Goal: Information Seeking & Learning: Learn about a topic

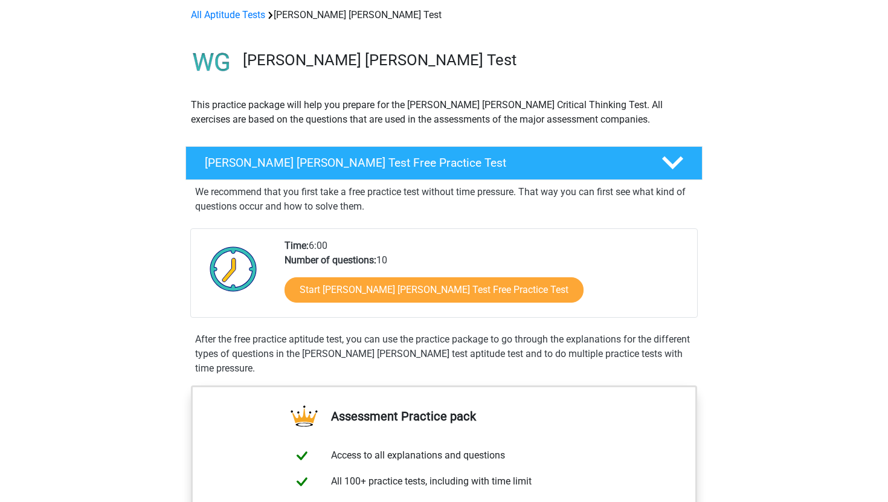
scroll to position [74, 0]
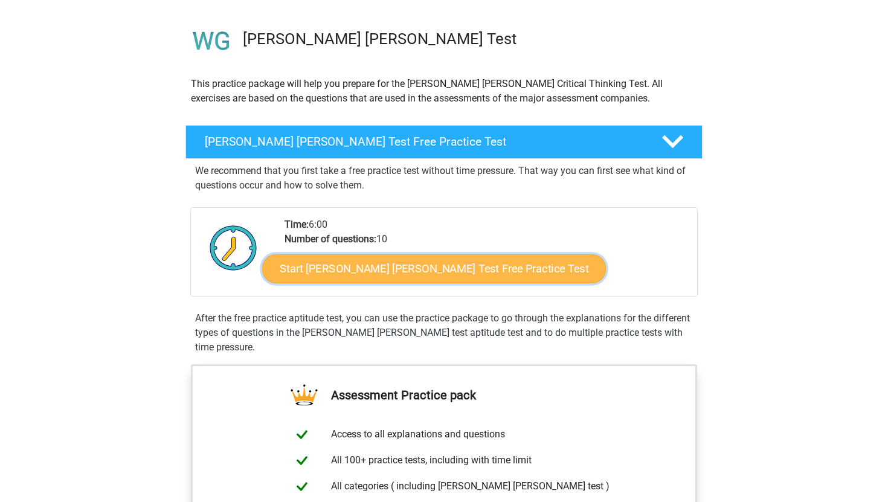
click at [453, 271] on link "Start Watson Glaser Test Free Practice Test" at bounding box center [434, 268] width 344 height 29
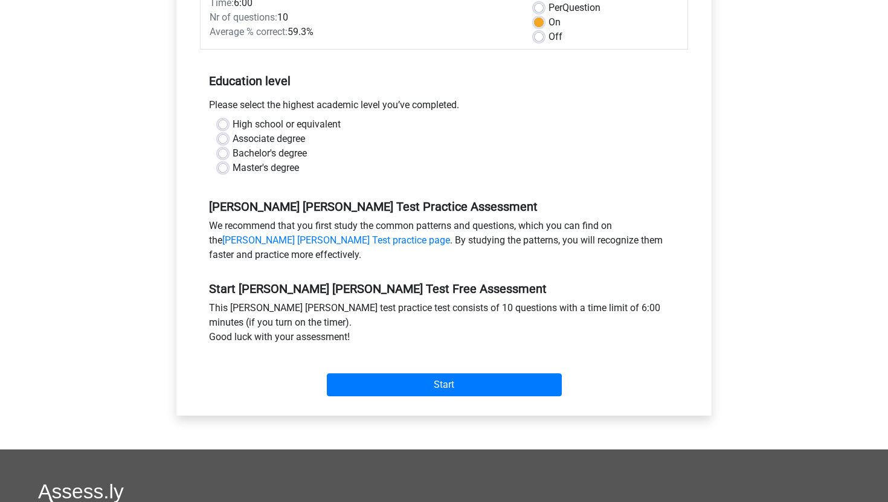
scroll to position [200, 0]
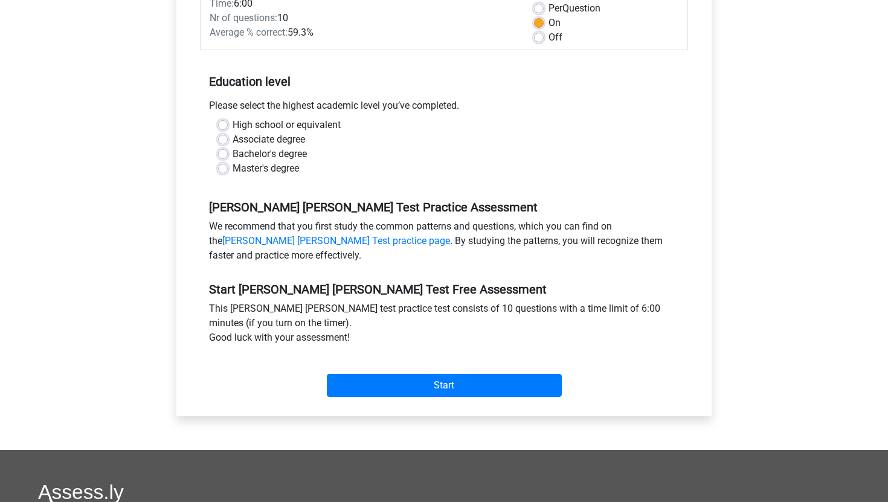
click at [233, 118] on label "High school or equivalent" at bounding box center [287, 125] width 108 height 15
click at [224, 118] on input "High school or equivalent" at bounding box center [223, 124] width 10 height 12
radio input "true"
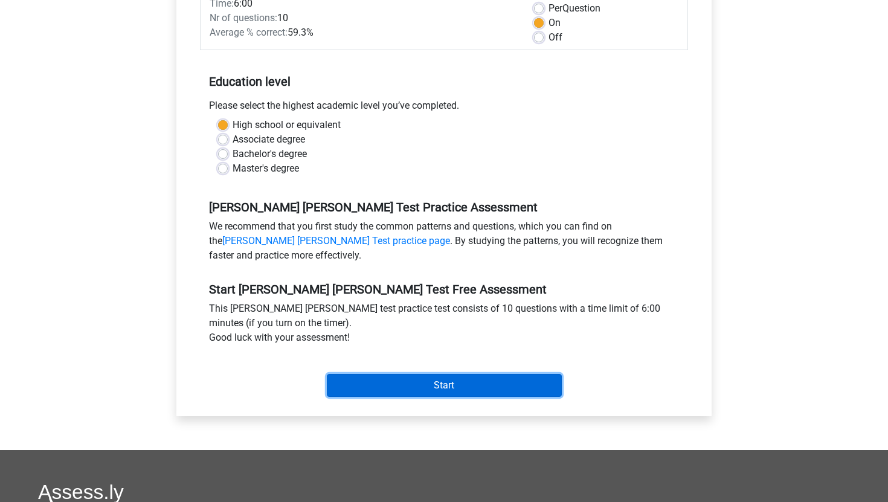
click at [468, 374] on input "Start" at bounding box center [444, 385] width 235 height 23
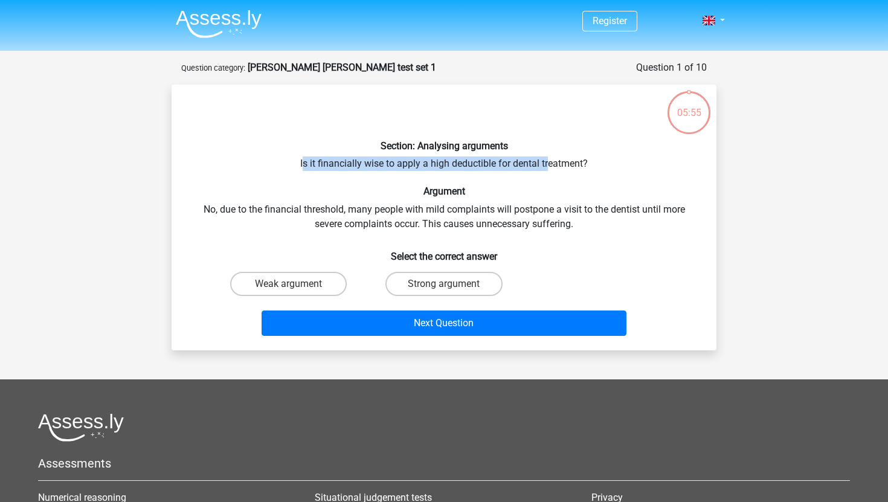
drag, startPoint x: 302, startPoint y: 164, endPoint x: 546, endPoint y: 164, distance: 244.1
click at [546, 164] on div "Section: Analysing arguments Is it financially wise to apply a high deductible …" at bounding box center [443, 217] width 535 height 247
drag, startPoint x: 372, startPoint y: 166, endPoint x: 608, endPoint y: 165, distance: 236.2
click at [608, 165] on div "Section: Analysing arguments Is it financially wise to apply a high deductible …" at bounding box center [443, 217] width 535 height 247
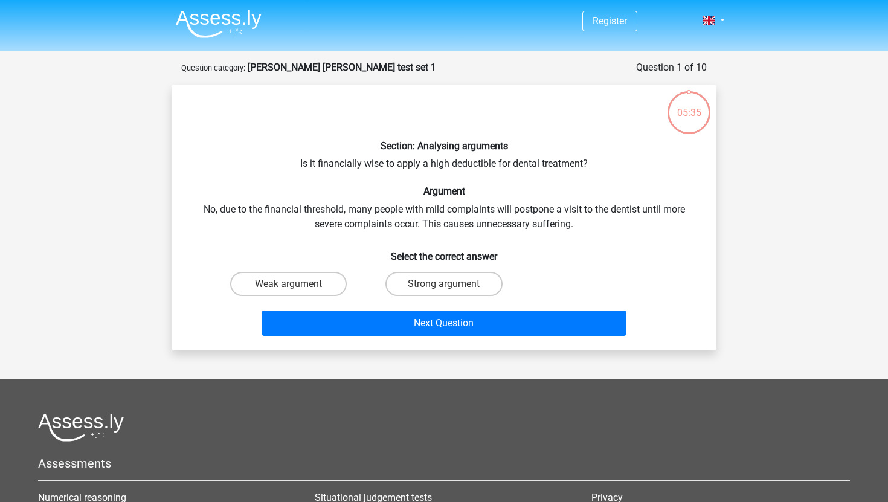
click at [556, 182] on div "Section: Analysing arguments Is it financially wise to apply a high deductible …" at bounding box center [443, 217] width 535 height 247
click at [468, 291] on label "Strong argument" at bounding box center [443, 284] width 117 height 24
click at [452, 291] on input "Strong argument" at bounding box center [448, 288] width 8 height 8
radio input "true"
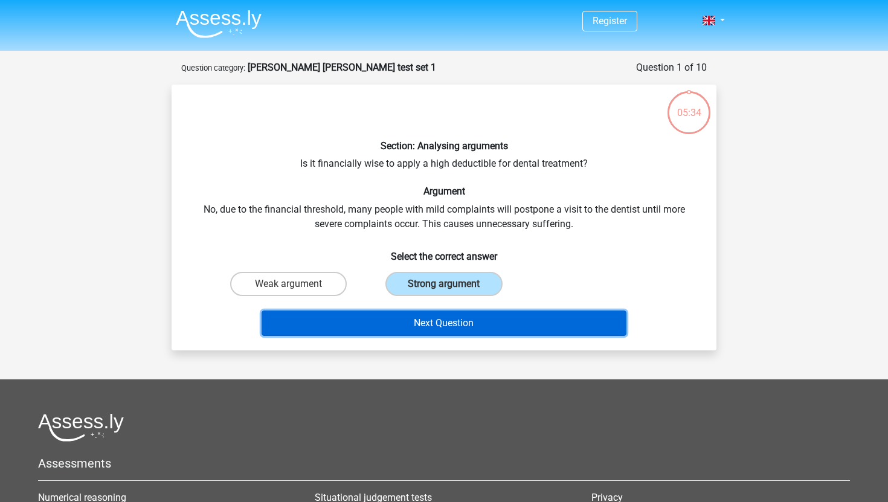
click at [466, 320] on button "Next Question" at bounding box center [445, 323] width 366 height 25
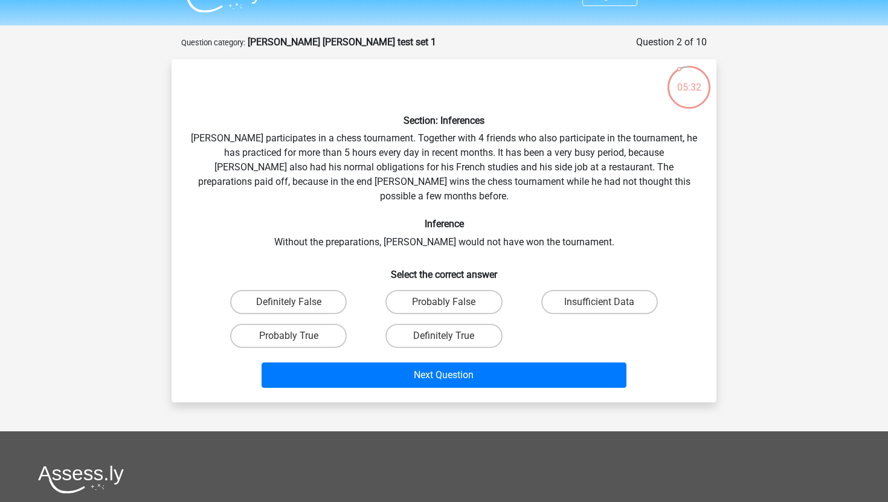
scroll to position [27, 0]
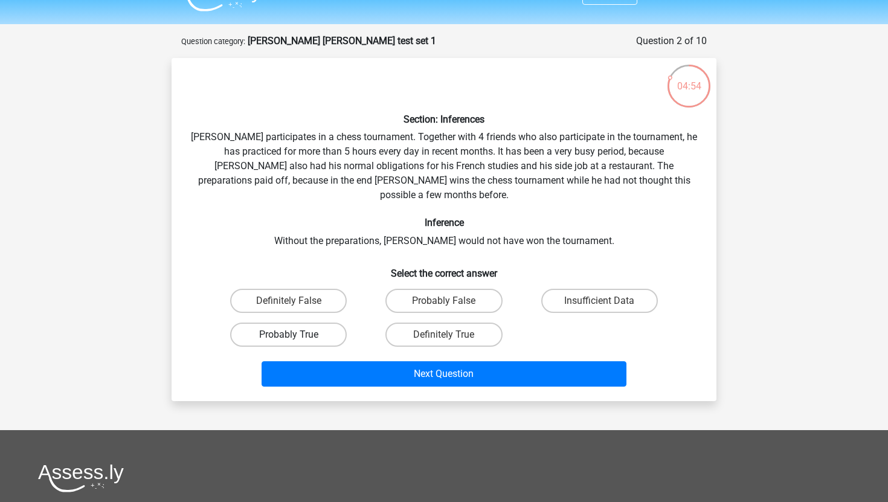
click at [279, 325] on label "Probably True" at bounding box center [288, 335] width 117 height 24
click at [289, 335] on input "Probably True" at bounding box center [293, 339] width 8 height 8
radio input "true"
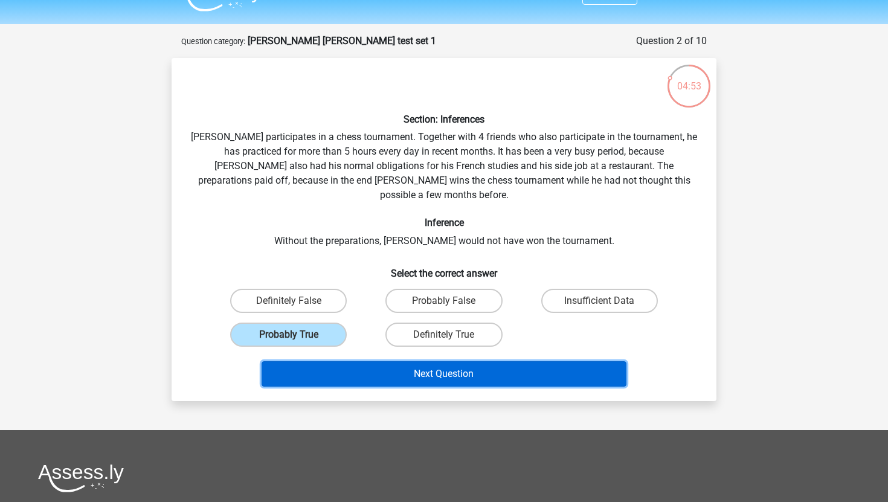
click at [407, 361] on button "Next Question" at bounding box center [445, 373] width 366 height 25
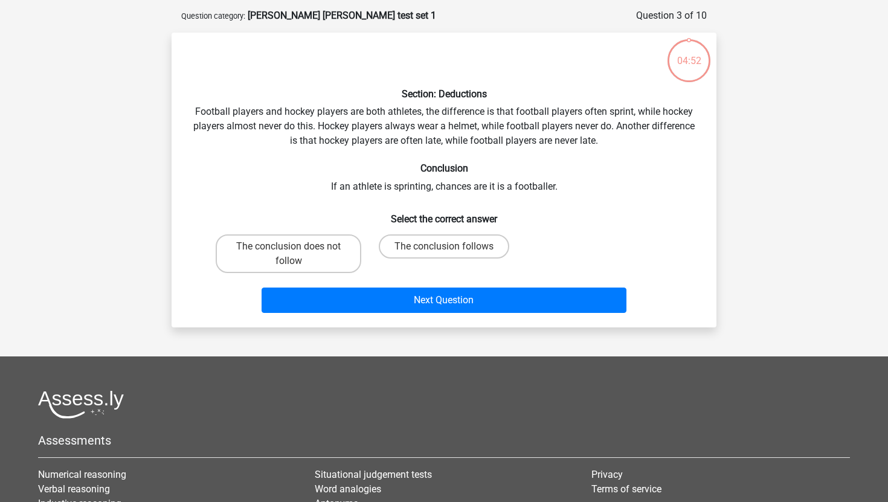
scroll to position [60, 0]
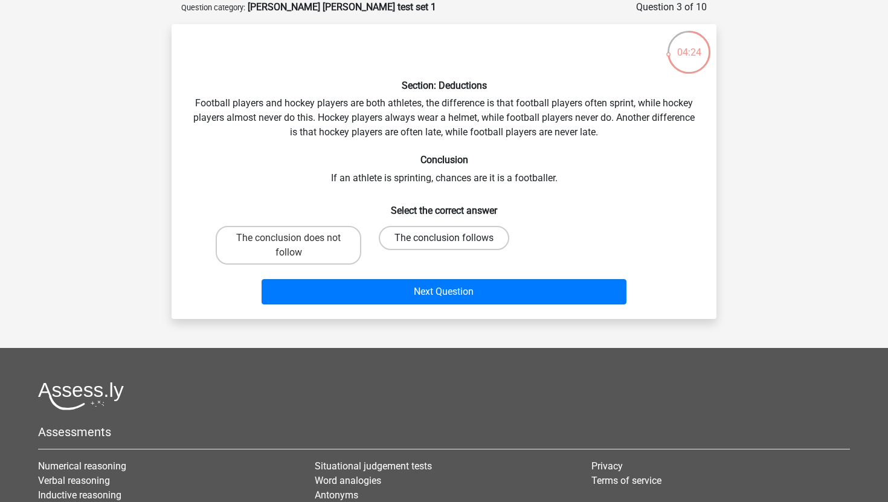
click at [405, 235] on label "The conclusion follows" at bounding box center [444, 238] width 131 height 24
click at [444, 238] on input "The conclusion follows" at bounding box center [448, 242] width 8 height 8
radio input "true"
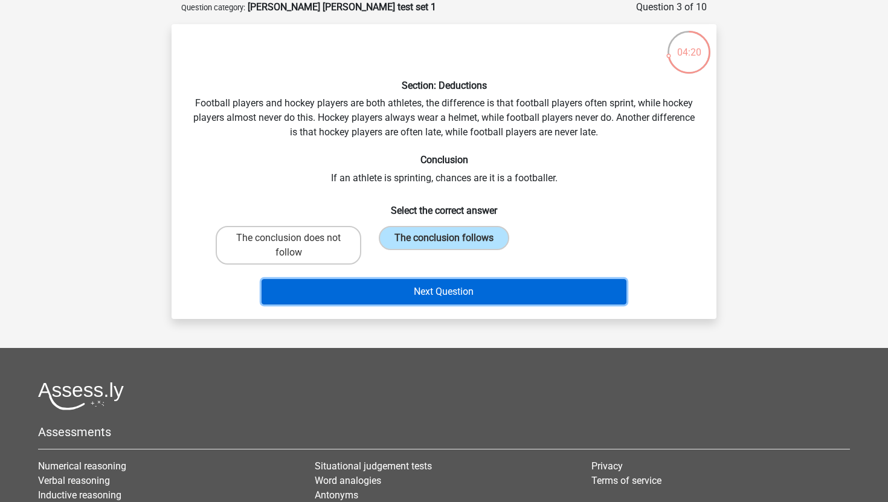
click at [456, 287] on button "Next Question" at bounding box center [445, 291] width 366 height 25
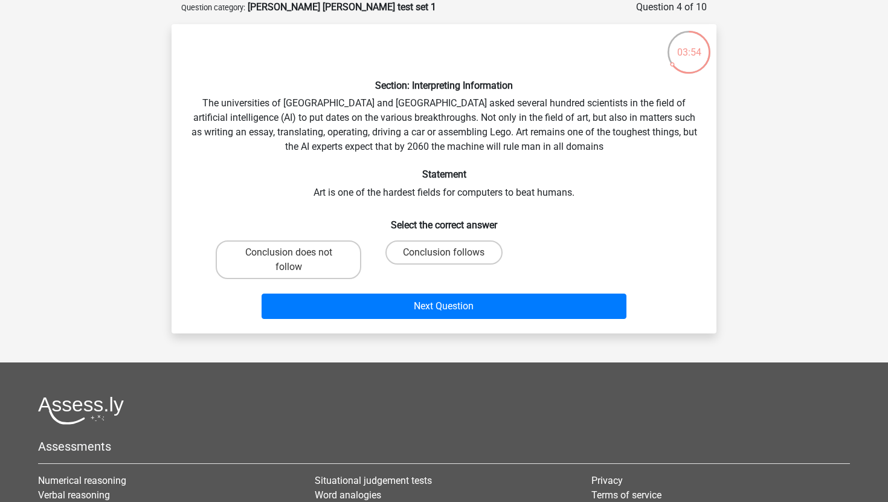
click at [451, 259] on input "Conclusion follows" at bounding box center [448, 257] width 8 height 8
radio input "true"
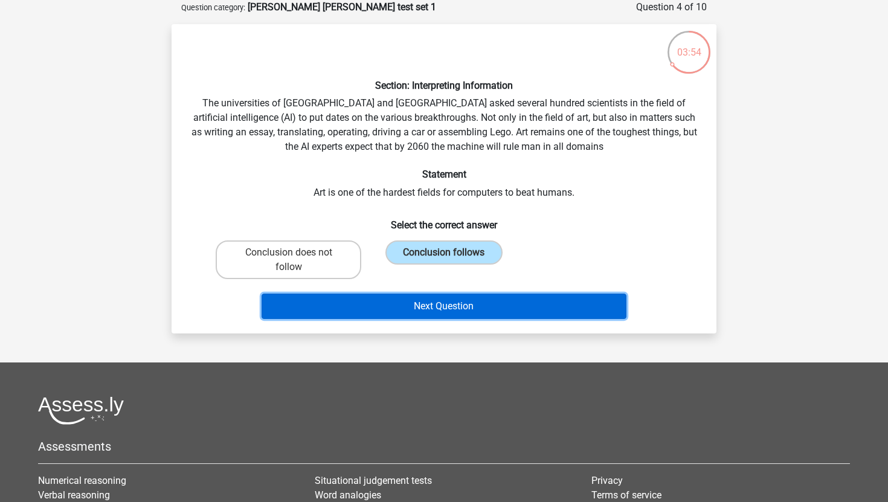
click at [482, 306] on button "Next Question" at bounding box center [445, 306] width 366 height 25
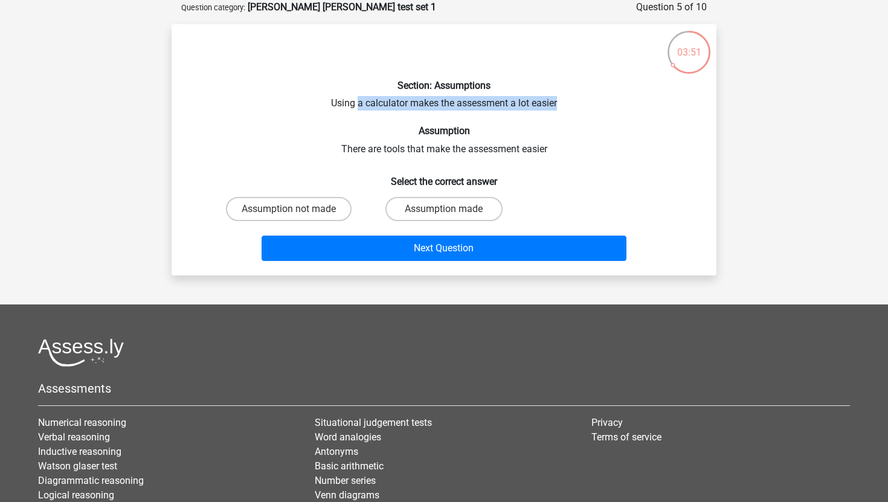
drag, startPoint x: 359, startPoint y: 104, endPoint x: 576, endPoint y: 104, distance: 217.5
click at [576, 105] on div "Section: Assumptions Using a calculator makes the assessment a lot easier Assum…" at bounding box center [443, 150] width 535 height 232
click at [576, 104] on div "Section: Assumptions Using a calculator makes the assessment a lot easier Assum…" at bounding box center [443, 150] width 535 height 232
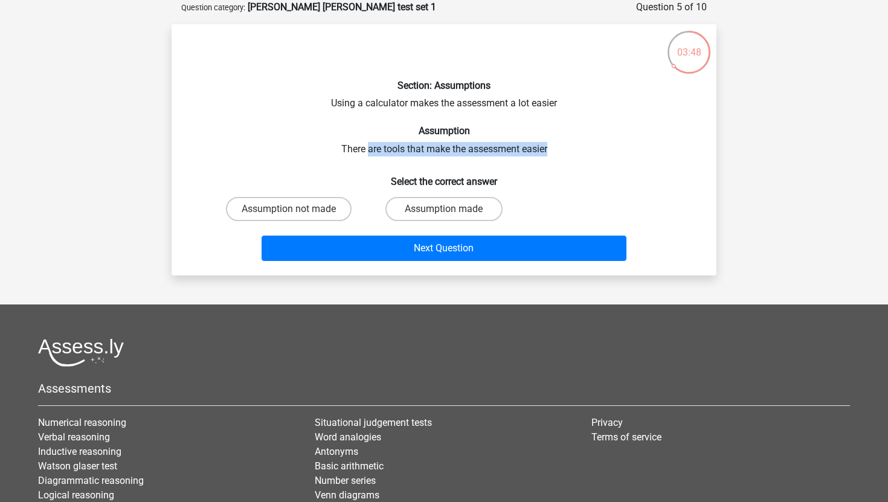
drag, startPoint x: 367, startPoint y: 149, endPoint x: 565, endPoint y: 147, distance: 198.2
click at [565, 147] on div "Section: Assumptions Using a calculator makes the assessment a lot easier Assum…" at bounding box center [443, 150] width 535 height 232
drag, startPoint x: 407, startPoint y: 106, endPoint x: 558, endPoint y: 118, distance: 151.5
click at [558, 118] on div "Section: Assumptions Using a calculator makes the assessment a lot easier Assum…" at bounding box center [443, 150] width 535 height 232
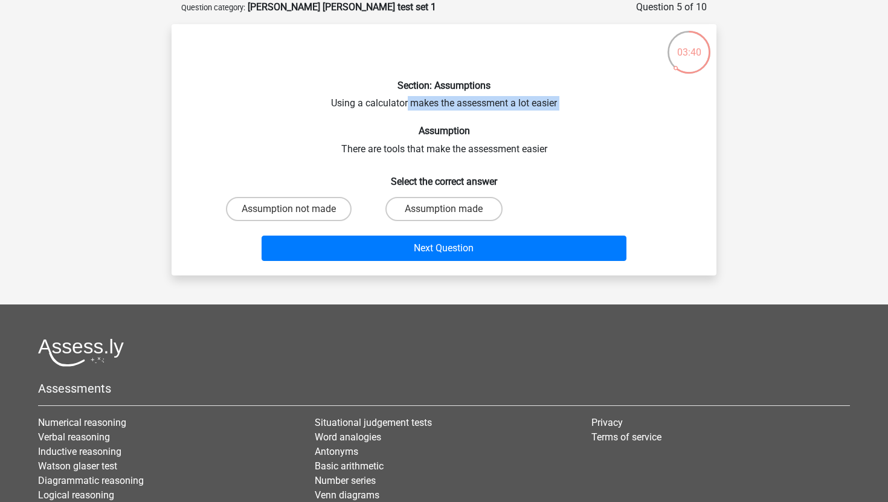
click at [558, 118] on div "Section: Assumptions Using a calculator makes the assessment a lot easier Assum…" at bounding box center [443, 150] width 535 height 232
click at [486, 209] on label "Assumption made" at bounding box center [443, 209] width 117 height 24
click at [452, 209] on input "Assumption made" at bounding box center [448, 213] width 8 height 8
radio input "true"
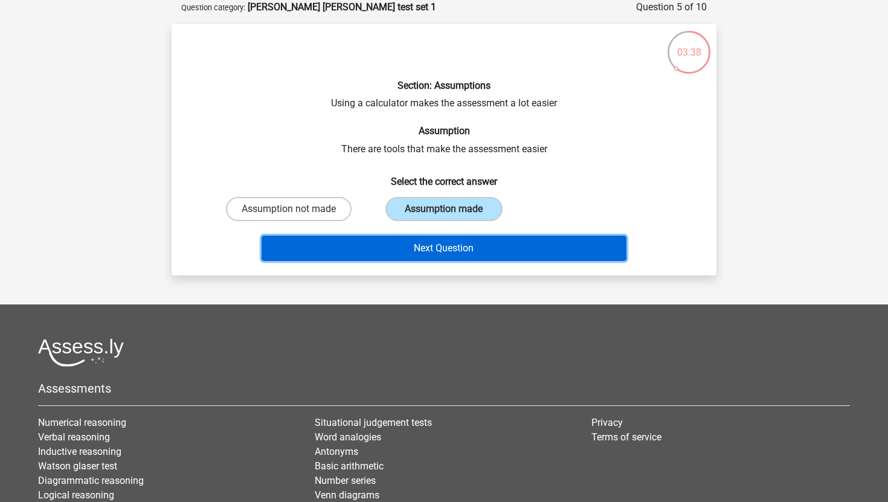
click at [489, 246] on button "Next Question" at bounding box center [445, 248] width 366 height 25
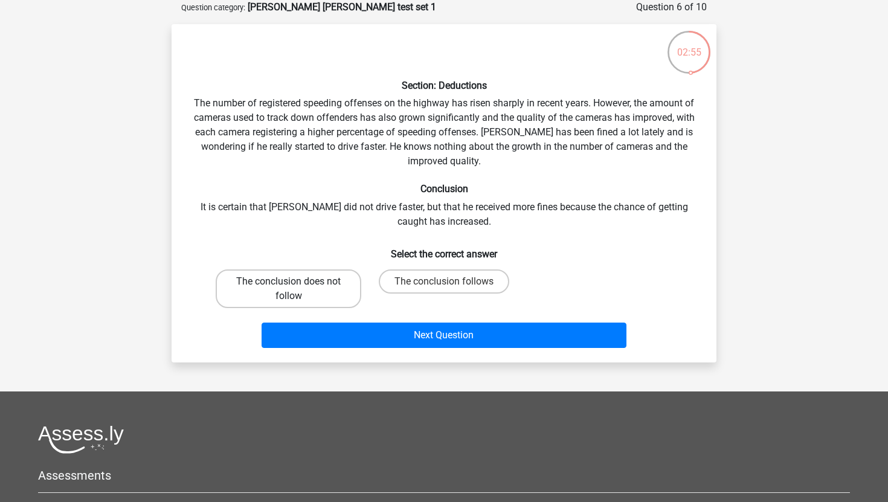
click at [265, 282] on label "The conclusion does not follow" at bounding box center [289, 288] width 146 height 39
click at [289, 282] on input "The conclusion does not follow" at bounding box center [293, 286] width 8 height 8
radio input "true"
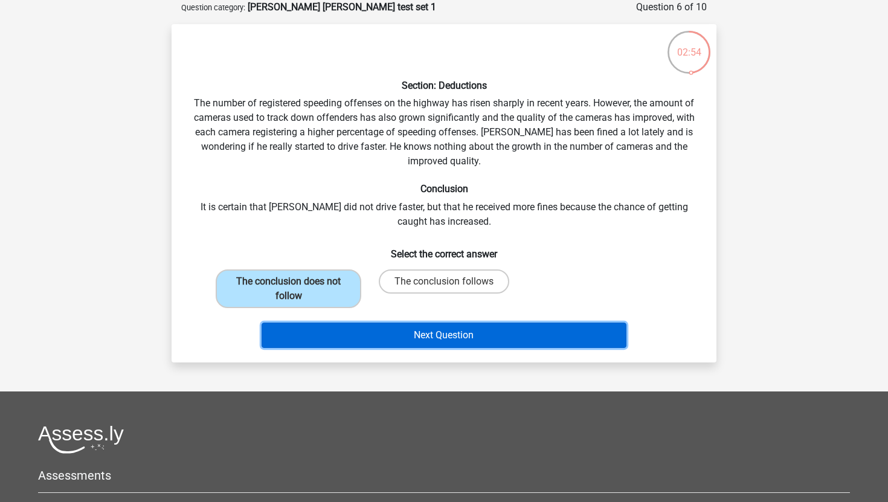
click at [347, 330] on button "Next Question" at bounding box center [445, 335] width 366 height 25
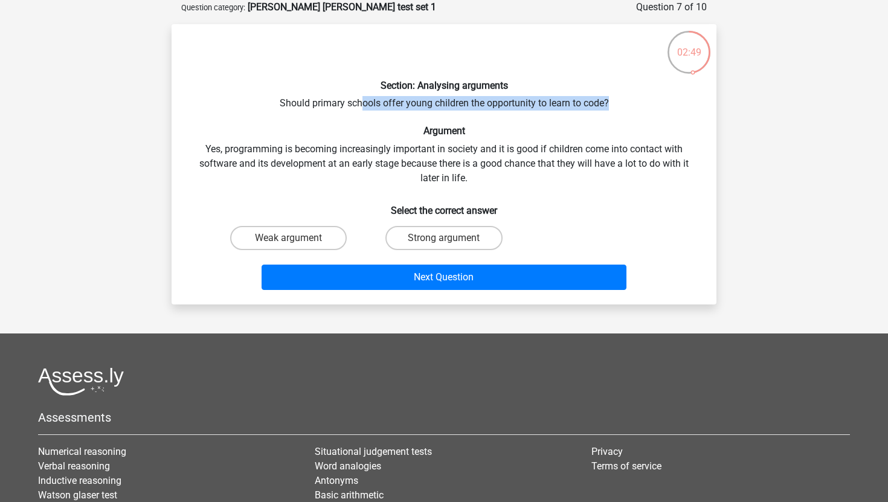
drag, startPoint x: 363, startPoint y: 105, endPoint x: 619, endPoint y: 108, distance: 255.6
click at [619, 108] on div "Section: Analysing arguments Should primary schools offer young children the op…" at bounding box center [443, 164] width 535 height 261
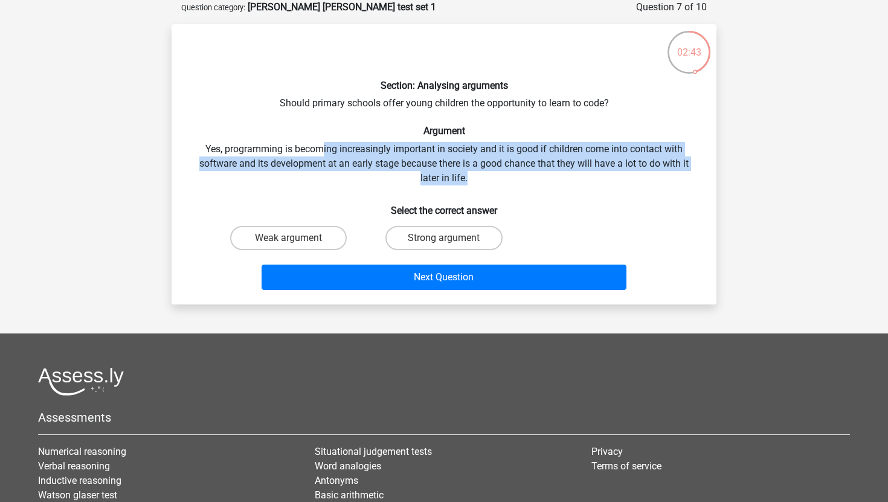
drag, startPoint x: 323, startPoint y: 148, endPoint x: 477, endPoint y: 173, distance: 156.0
click at [477, 173] on div "Section: Analysing arguments Should primary schools offer young children the op…" at bounding box center [443, 164] width 535 height 261
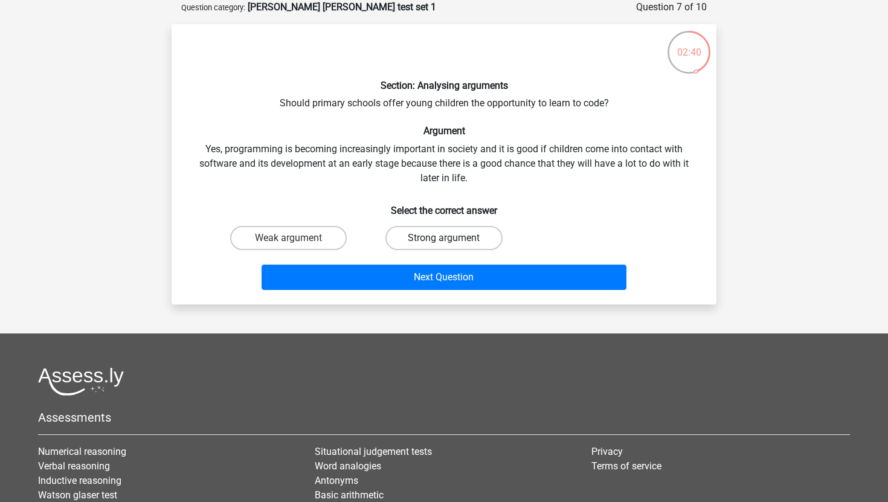
click at [473, 231] on label "Strong argument" at bounding box center [443, 238] width 117 height 24
click at [452, 238] on input "Strong argument" at bounding box center [448, 242] width 8 height 8
radio input "true"
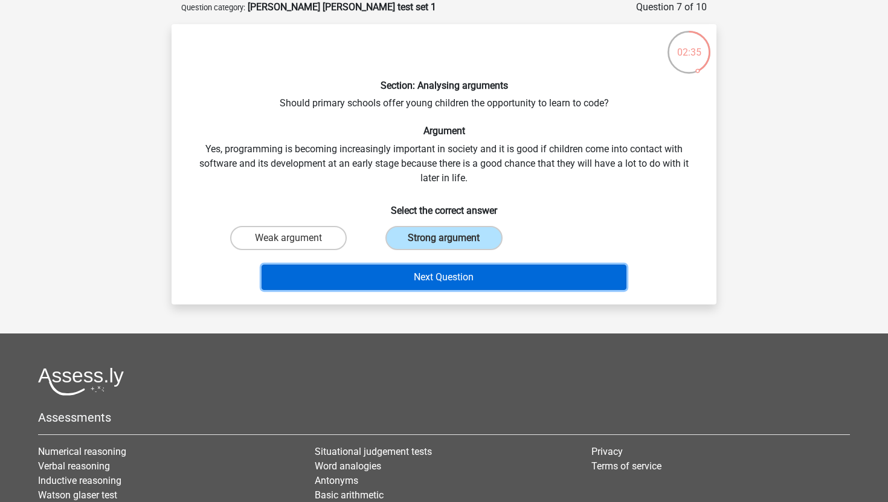
click at [490, 266] on button "Next Question" at bounding box center [445, 277] width 366 height 25
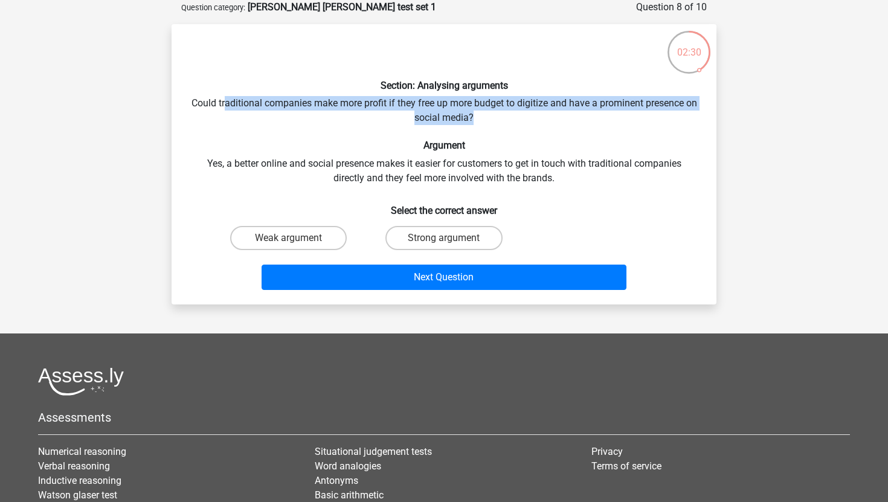
drag, startPoint x: 229, startPoint y: 104, endPoint x: 493, endPoint y: 115, distance: 264.3
click at [493, 115] on div "Section: Analysing arguments Could traditional companies make more profit if th…" at bounding box center [443, 164] width 535 height 261
drag, startPoint x: 507, startPoint y: 100, endPoint x: 554, endPoint y: 132, distance: 57.0
click at [554, 132] on div "Section: Analysing arguments Could traditional companies make more profit if th…" at bounding box center [443, 164] width 535 height 261
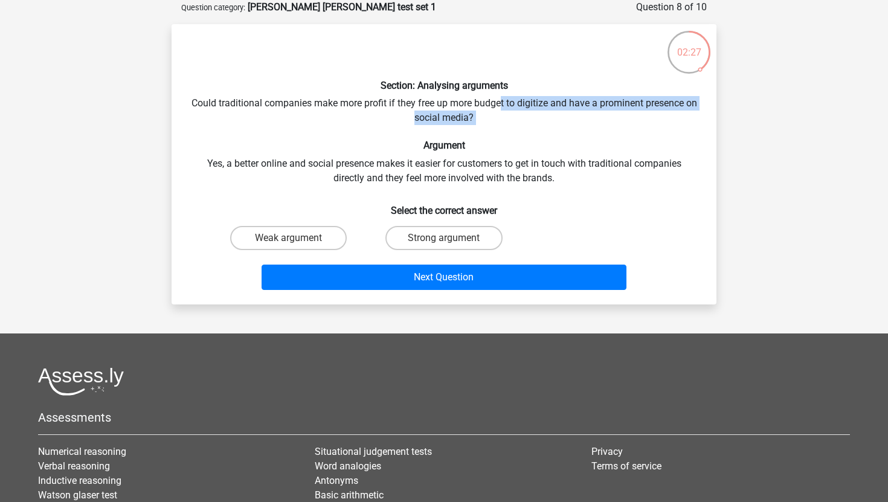
click at [554, 132] on div "Section: Analysing arguments Could traditional companies make more profit if th…" at bounding box center [443, 164] width 535 height 261
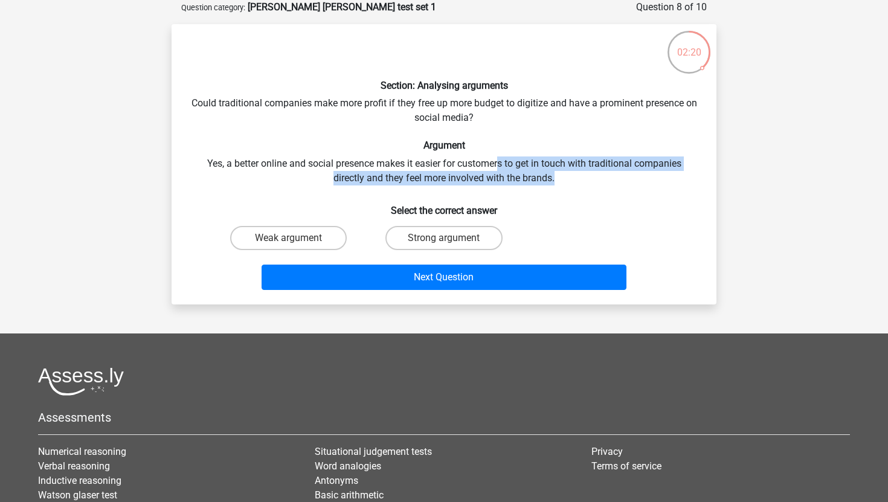
drag, startPoint x: 501, startPoint y: 162, endPoint x: 561, endPoint y: 185, distance: 64.1
click at [561, 185] on div "Section: Analysing arguments Could traditional companies make more profit if th…" at bounding box center [443, 164] width 535 height 261
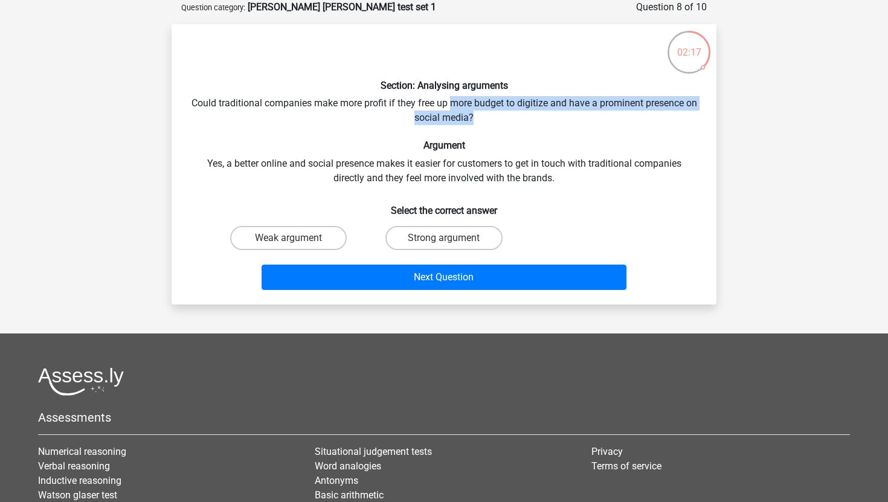
drag, startPoint x: 459, startPoint y: 107, endPoint x: 529, endPoint y: 126, distance: 73.1
click at [529, 126] on div "Section: Analysing arguments Could traditional companies make more profit if th…" at bounding box center [443, 164] width 535 height 261
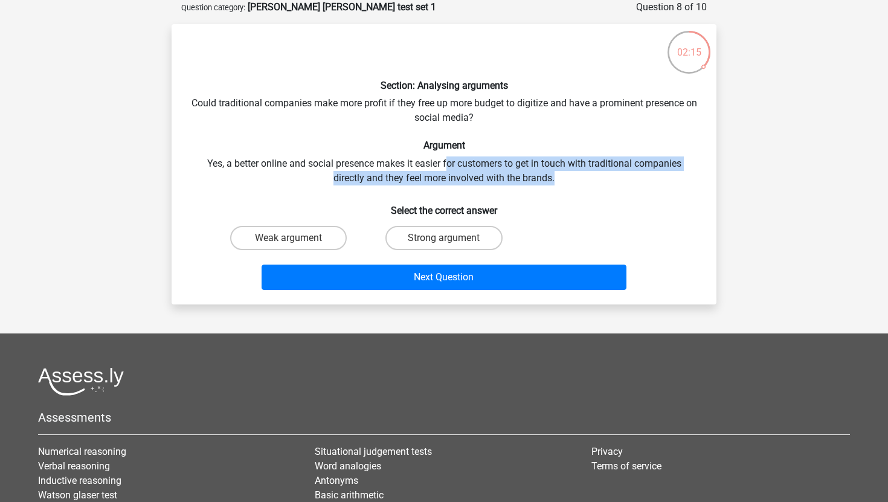
drag, startPoint x: 446, startPoint y: 164, endPoint x: 575, endPoint y: 181, distance: 130.4
click at [575, 181] on div "Section: Analysing arguments Could traditional companies make more profit if th…" at bounding box center [443, 164] width 535 height 261
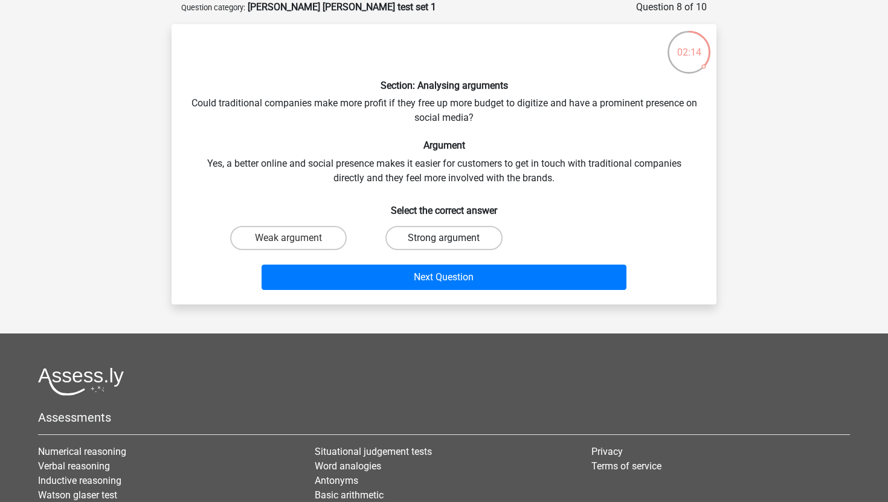
click at [460, 236] on label "Strong argument" at bounding box center [443, 238] width 117 height 24
click at [452, 238] on input "Strong argument" at bounding box center [448, 242] width 8 height 8
radio input "true"
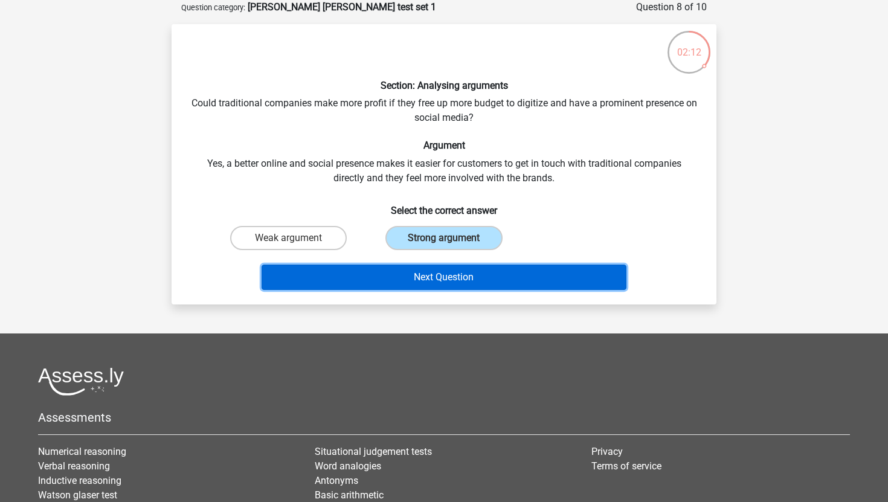
click at [479, 282] on button "Next Question" at bounding box center [445, 277] width 366 height 25
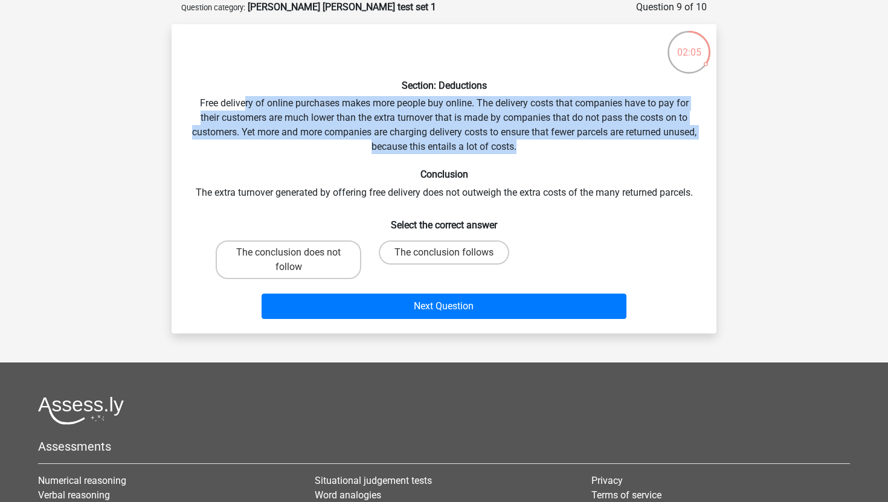
drag, startPoint x: 242, startPoint y: 104, endPoint x: 561, endPoint y: 145, distance: 321.6
click at [561, 145] on div "Section: Deductions Free delivery of online purchases makes more people buy onl…" at bounding box center [443, 179] width 535 height 290
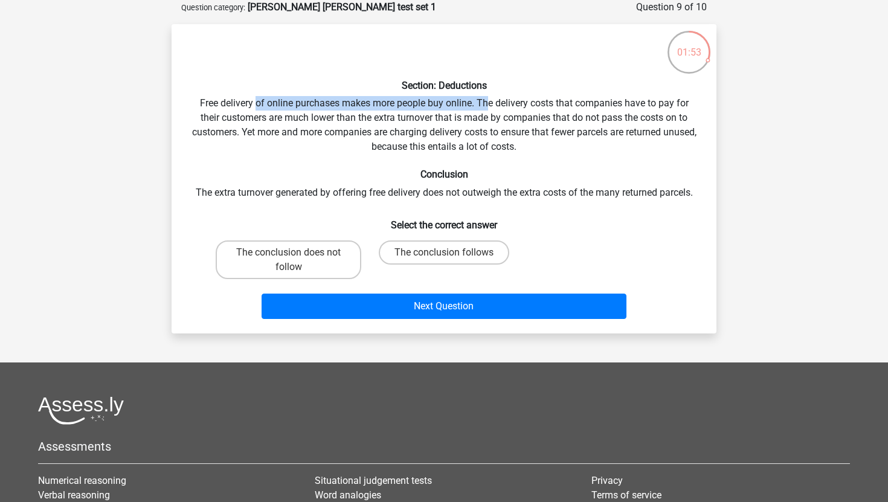
drag, startPoint x: 256, startPoint y: 100, endPoint x: 490, endPoint y: 102, distance: 234.4
click at [490, 102] on div "Section: Deductions Free delivery of online purchases makes more people buy onl…" at bounding box center [443, 179] width 535 height 290
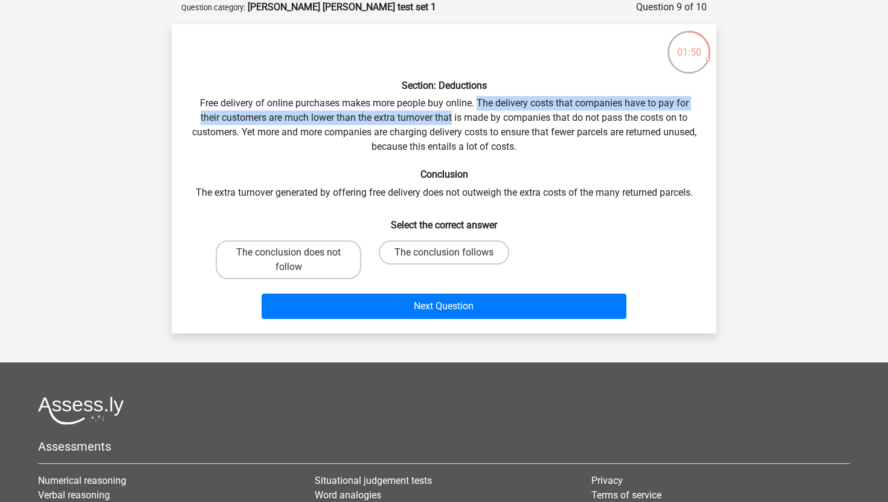
drag, startPoint x: 490, startPoint y: 102, endPoint x: 442, endPoint y: 120, distance: 51.3
click at [442, 120] on div "Section: Deductions Free delivery of online purchases makes more people buy onl…" at bounding box center [443, 179] width 535 height 290
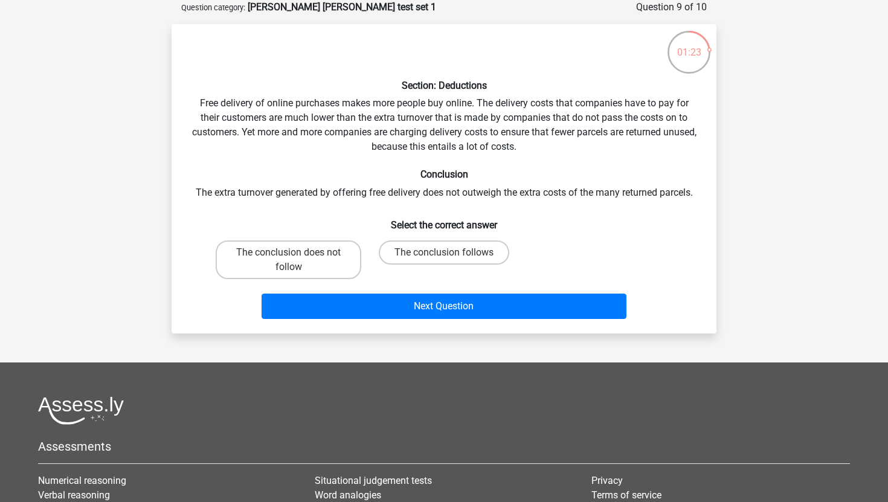
click at [373, 142] on div "Section: Deductions Free delivery of online purchases makes more people buy onl…" at bounding box center [443, 179] width 535 height 290
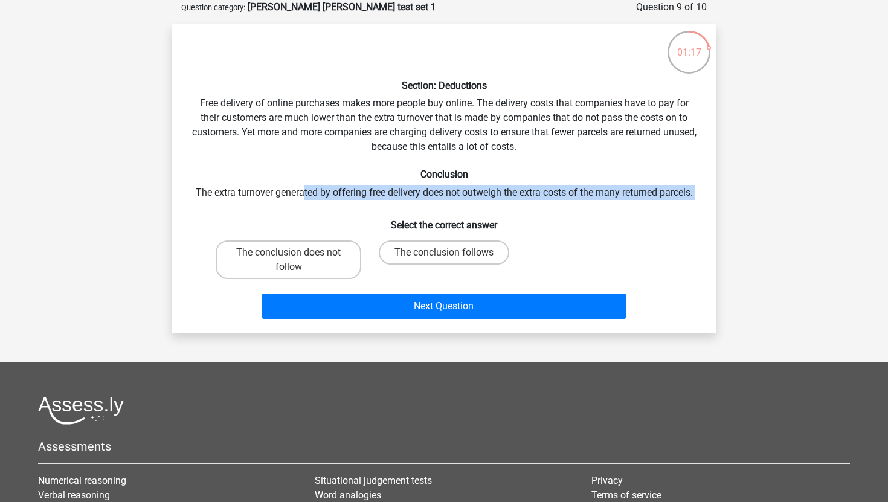
drag, startPoint x: 304, startPoint y: 190, endPoint x: 504, endPoint y: 201, distance: 200.2
click at [504, 201] on div "Section: Deductions Free delivery of online purchases makes more people buy onl…" at bounding box center [443, 179] width 535 height 290
click at [517, 196] on div "Section: Deductions Free delivery of online purchases makes more people buy onl…" at bounding box center [443, 179] width 535 height 290
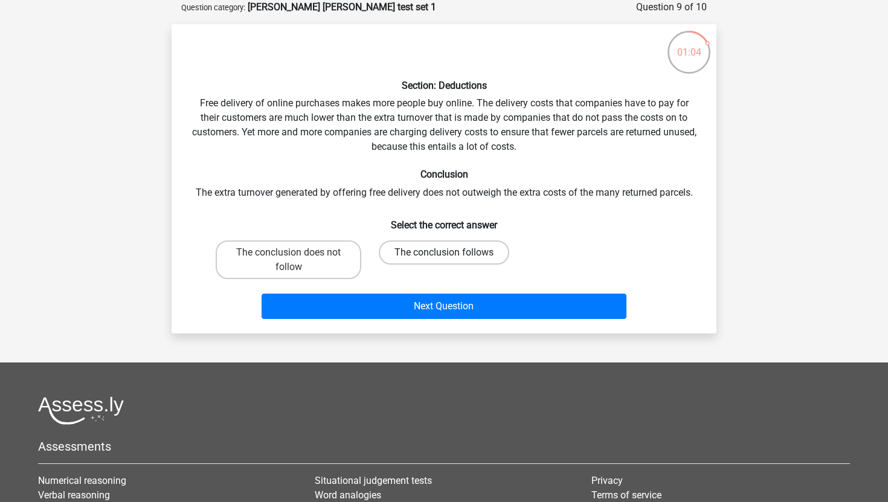
click at [409, 251] on label "The conclusion follows" at bounding box center [444, 252] width 131 height 24
click at [444, 253] on input "The conclusion follows" at bounding box center [448, 257] width 8 height 8
radio input "true"
click at [307, 237] on div "The conclusion does not follow" at bounding box center [288, 260] width 155 height 48
click at [316, 253] on label "The conclusion does not follow" at bounding box center [289, 259] width 146 height 39
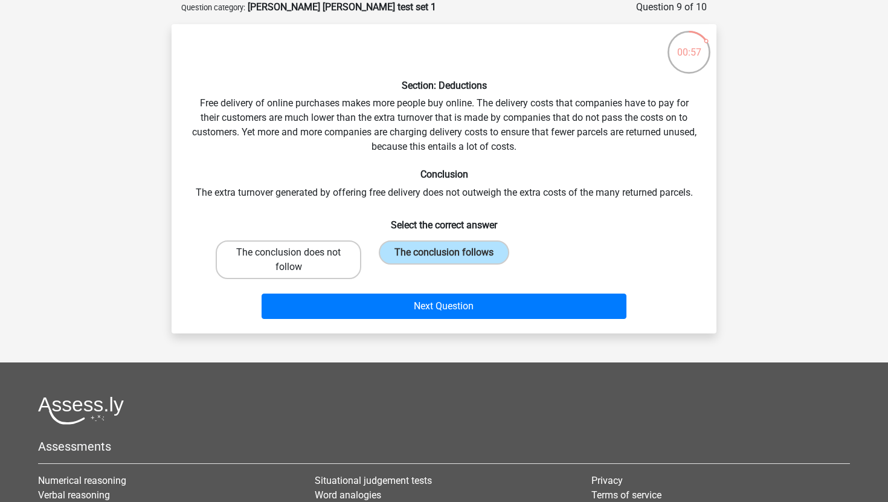
click at [297, 253] on input "The conclusion does not follow" at bounding box center [293, 257] width 8 height 8
radio input "true"
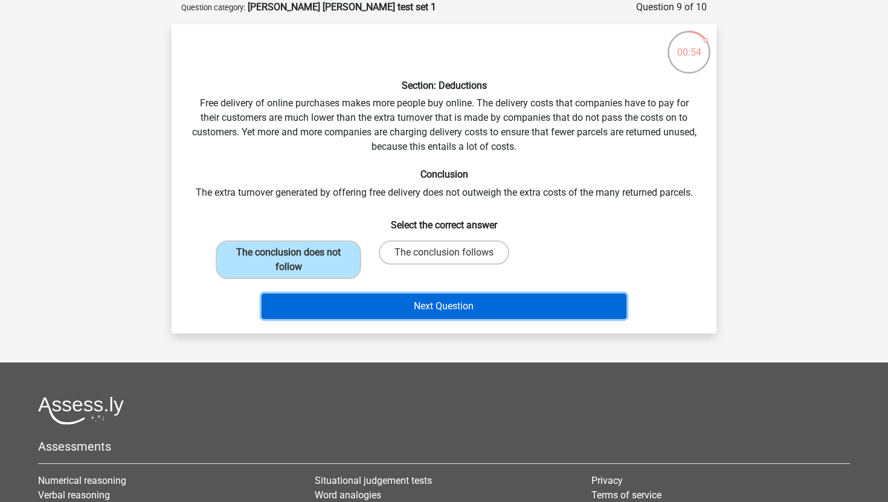
click at [442, 309] on button "Next Question" at bounding box center [445, 306] width 366 height 25
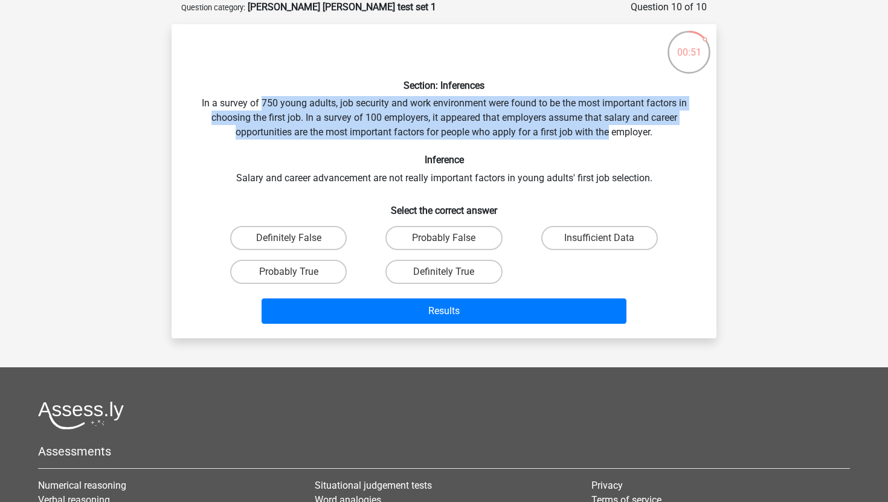
drag, startPoint x: 261, startPoint y: 103, endPoint x: 610, endPoint y: 134, distance: 350.6
click at [610, 134] on div "Section: Inferences In a survey of 750 young adults, job security and work envi…" at bounding box center [443, 181] width 535 height 295
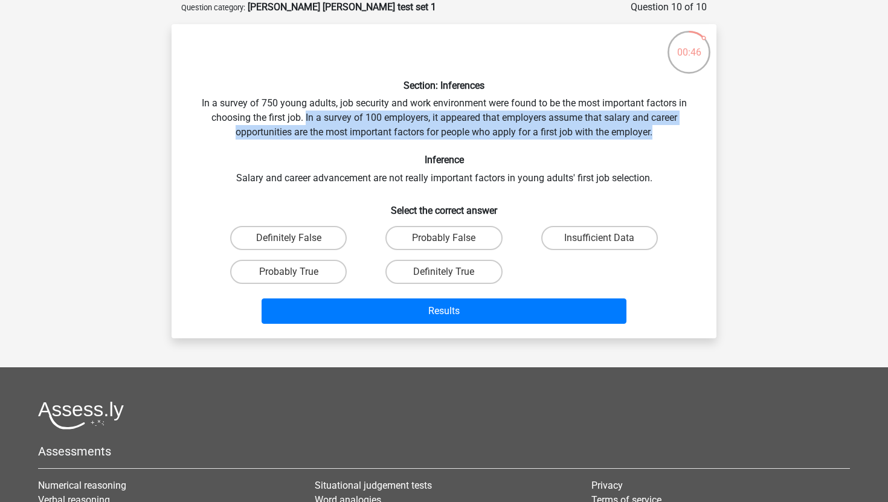
drag, startPoint x: 303, startPoint y: 114, endPoint x: 670, endPoint y: 134, distance: 367.3
click at [670, 134] on div "Section: Inferences In a survey of 750 young adults, job security and work envi…" at bounding box center [443, 181] width 535 height 295
click at [653, 126] on div "Section: Inferences In a survey of 750 young adults, job security and work envi…" at bounding box center [443, 181] width 535 height 295
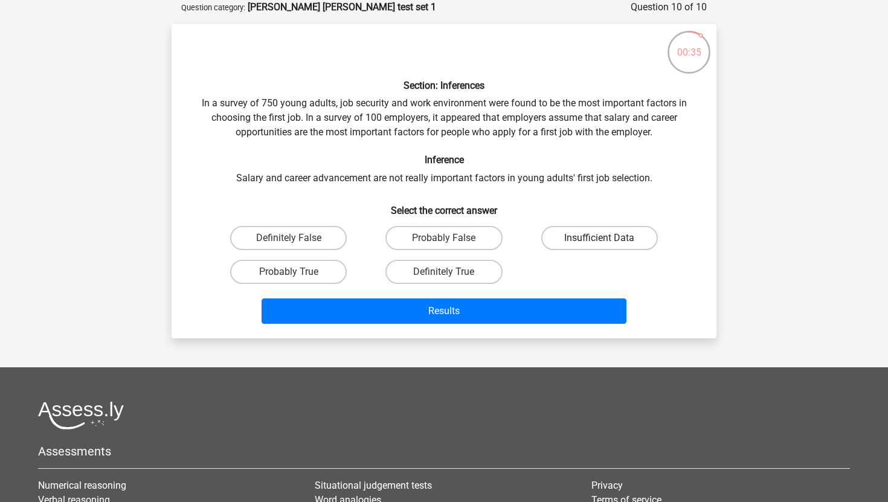
click at [591, 240] on label "Insufficient Data" at bounding box center [599, 238] width 117 height 24
click at [599, 240] on input "Insufficient Data" at bounding box center [603, 242] width 8 height 8
radio input "true"
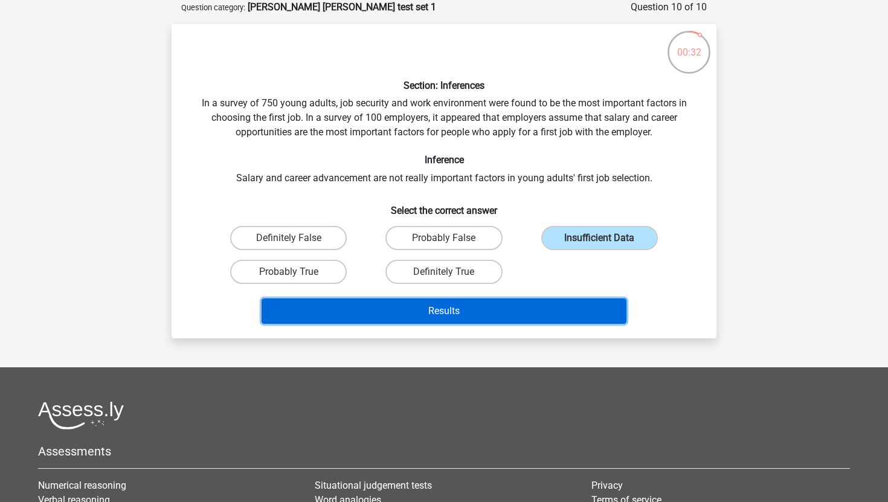
click at [559, 312] on button "Results" at bounding box center [445, 310] width 366 height 25
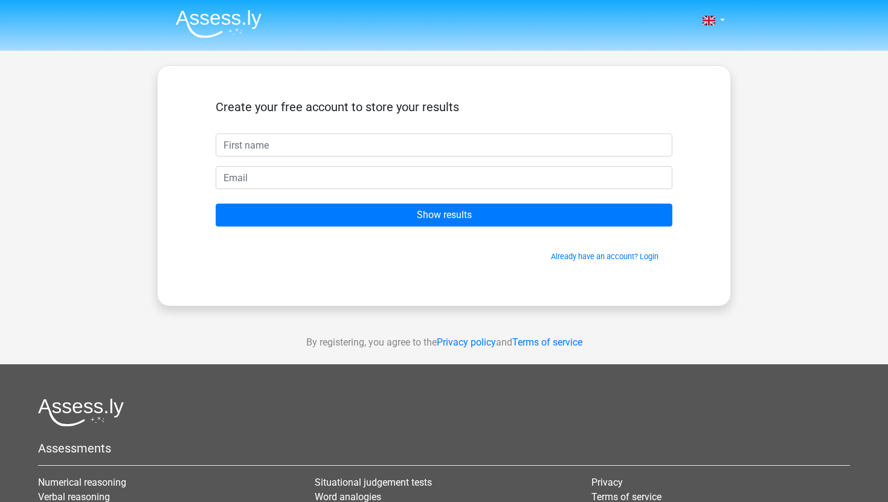
type input "n"
type input "B"
type input "[PERSON_NAME]"
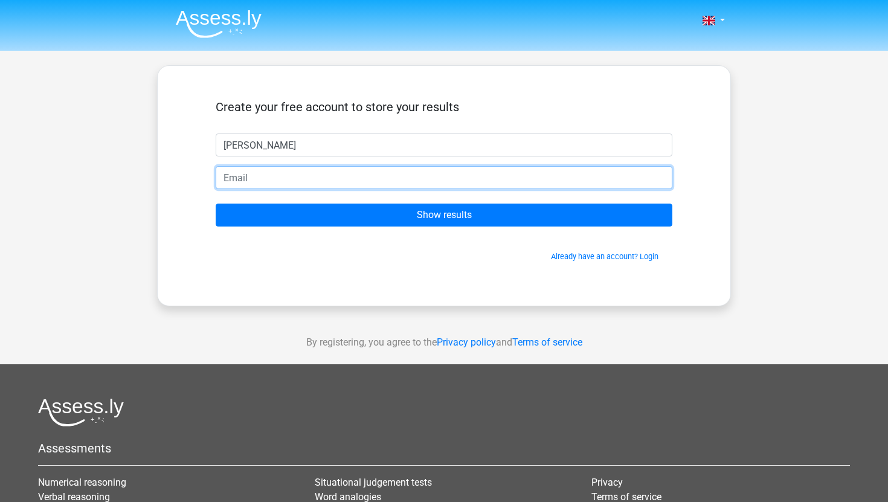
click at [252, 172] on input "email" at bounding box center [444, 177] width 457 height 23
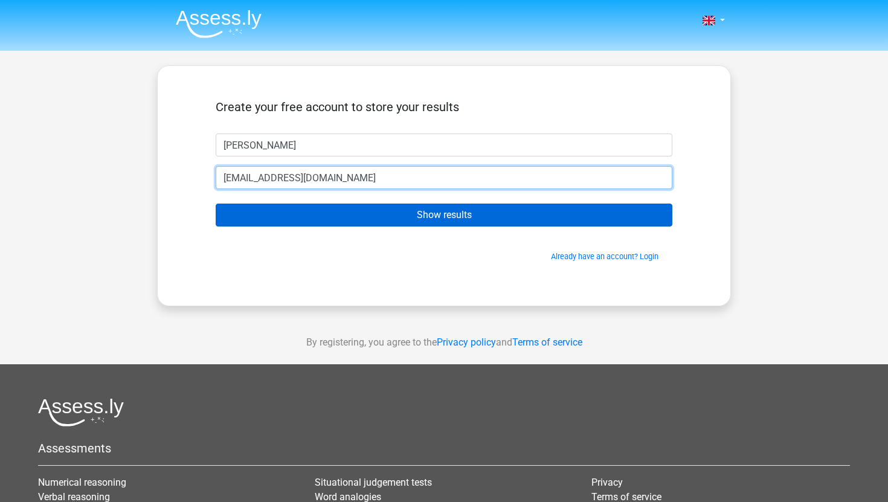
type input "[EMAIL_ADDRESS][DOMAIN_NAME]"
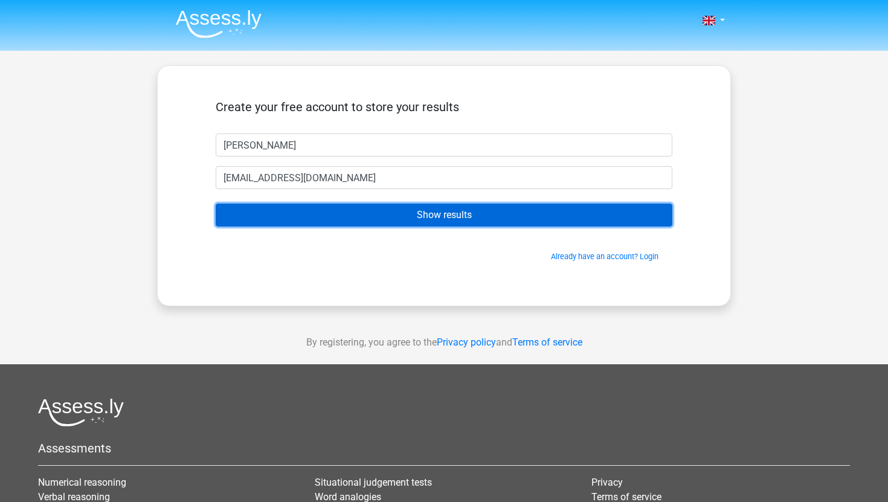
click at [405, 210] on input "Show results" at bounding box center [444, 215] width 457 height 23
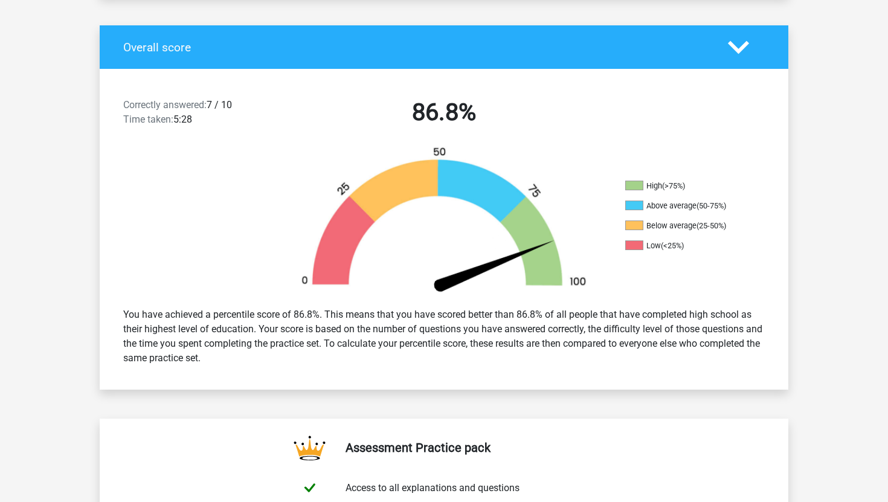
scroll to position [245, 0]
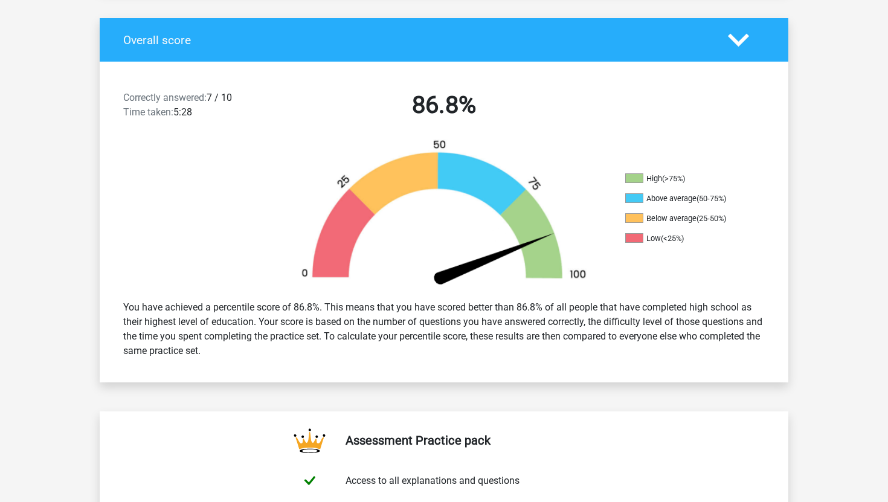
drag, startPoint x: 271, startPoint y: 338, endPoint x: 384, endPoint y: 363, distance: 115.5
click at [384, 363] on div "You have achieved a percentile score of 86.8%. This means that you have scored …" at bounding box center [444, 329] width 660 height 68
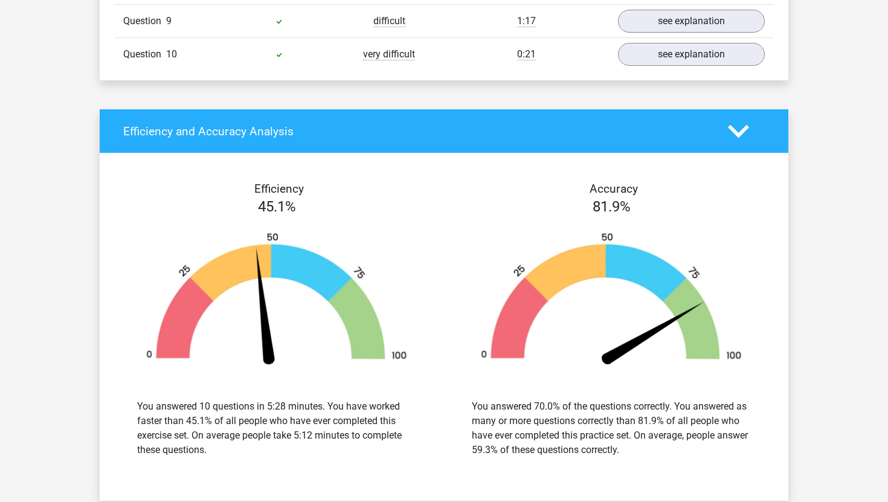
scroll to position [1313, 0]
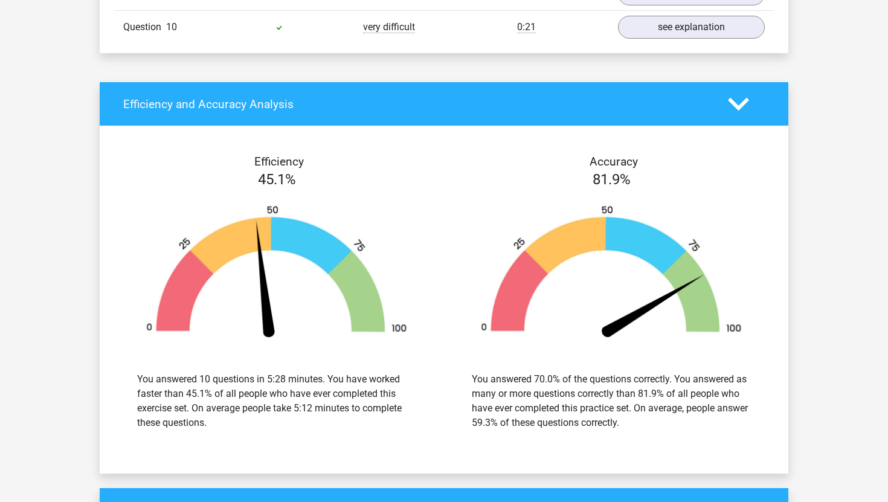
drag, startPoint x: 240, startPoint y: 369, endPoint x: 306, endPoint y: 413, distance: 78.9
click at [306, 413] on div "You answered 10 questions in 5:28 minutes. You have worked faster than 45.1% of…" at bounding box center [276, 401] width 279 height 58
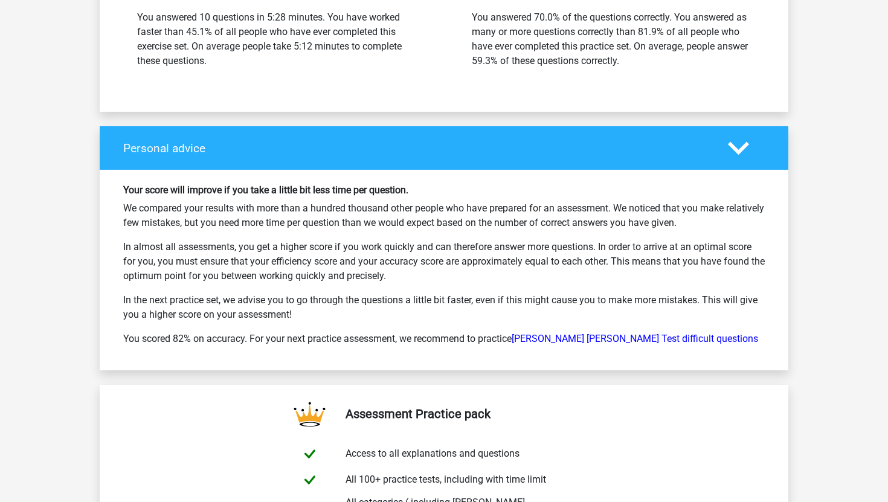
scroll to position [1703, 0]
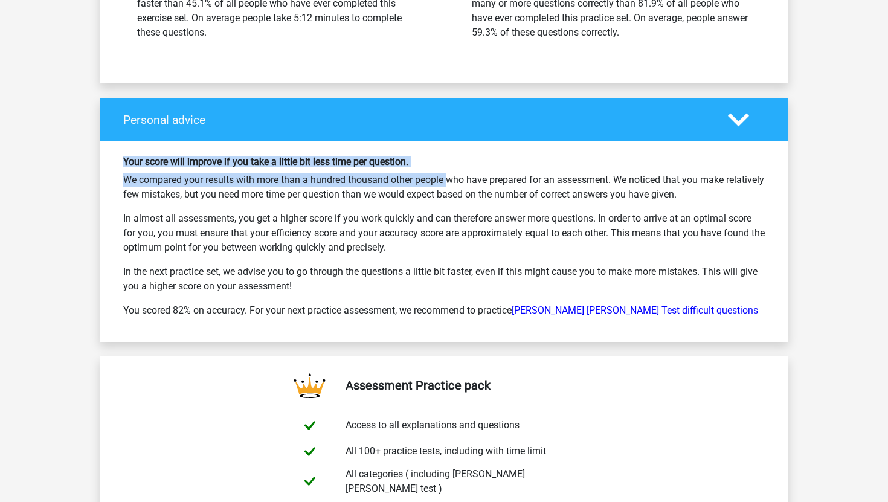
drag, startPoint x: 275, startPoint y: 146, endPoint x: 402, endPoint y: 177, distance: 131.2
click at [402, 177] on div "Your score will improve if you take a little bit less time per question. We com…" at bounding box center [444, 241] width 689 height 200
click at [402, 177] on p "We compared your results with more than a hundred thousand other people who hav…" at bounding box center [444, 187] width 642 height 29
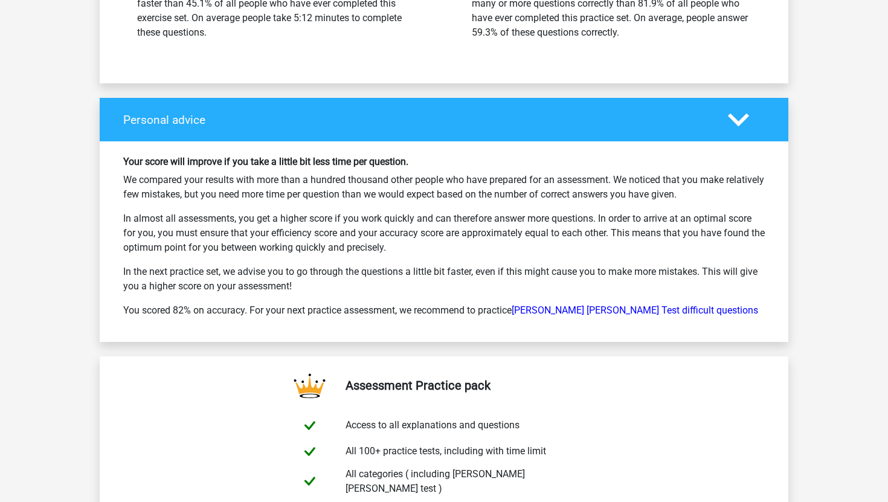
drag, startPoint x: 226, startPoint y: 185, endPoint x: 491, endPoint y: 235, distance: 269.2
click at [491, 235] on div "Your score will improve if you take a little bit less time per question. We com…" at bounding box center [444, 241] width 660 height 171
click at [491, 235] on p "In almost all assessments, you get a higher score if you work quickly and can t…" at bounding box center [444, 233] width 642 height 44
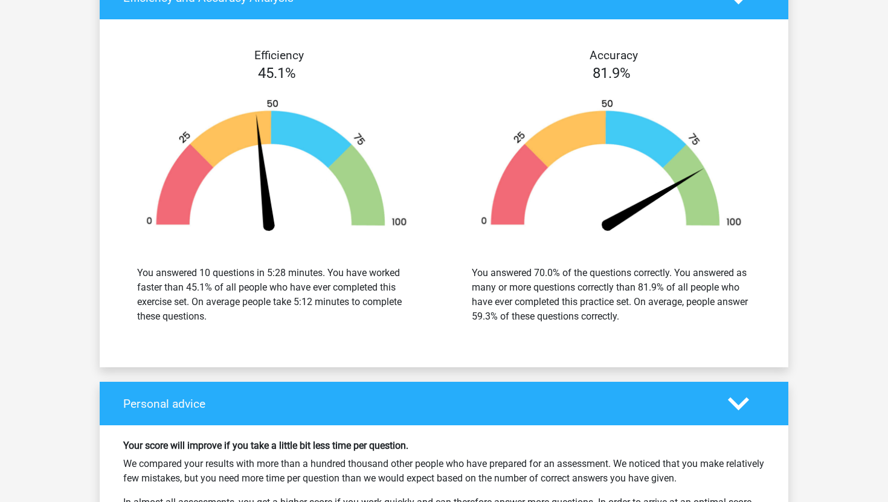
scroll to position [1410, 0]
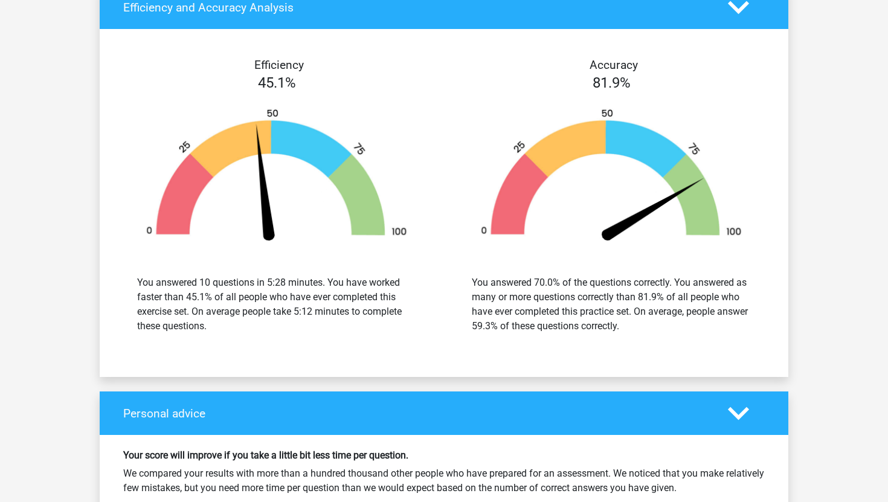
drag, startPoint x: 557, startPoint y: 276, endPoint x: 654, endPoint y: 321, distance: 107.6
click at [654, 321] on div "You answered 70.0% of the questions correctly. You answered as many or more que…" at bounding box center [611, 305] width 279 height 58
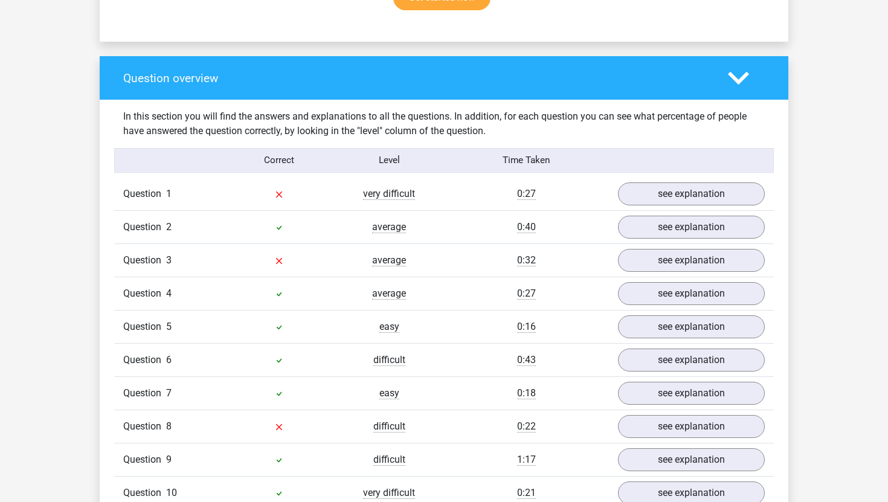
scroll to position [846, 0]
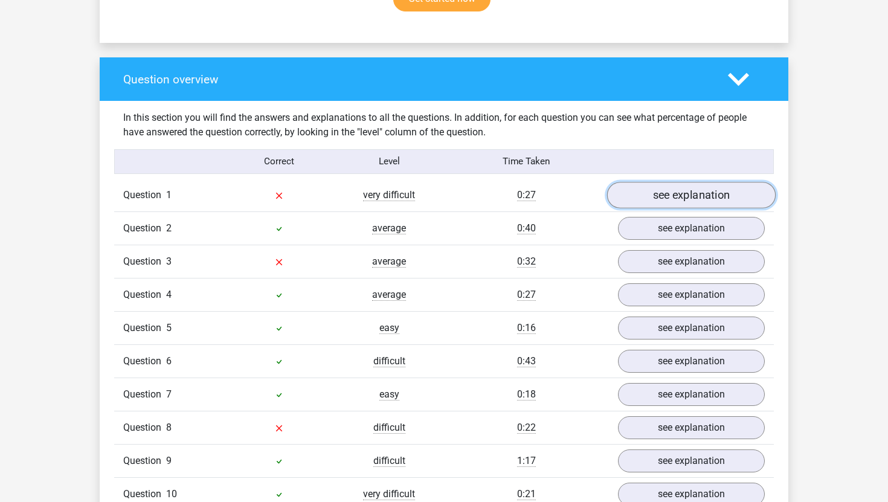
click at [675, 184] on link "see explanation" at bounding box center [691, 195] width 169 height 27
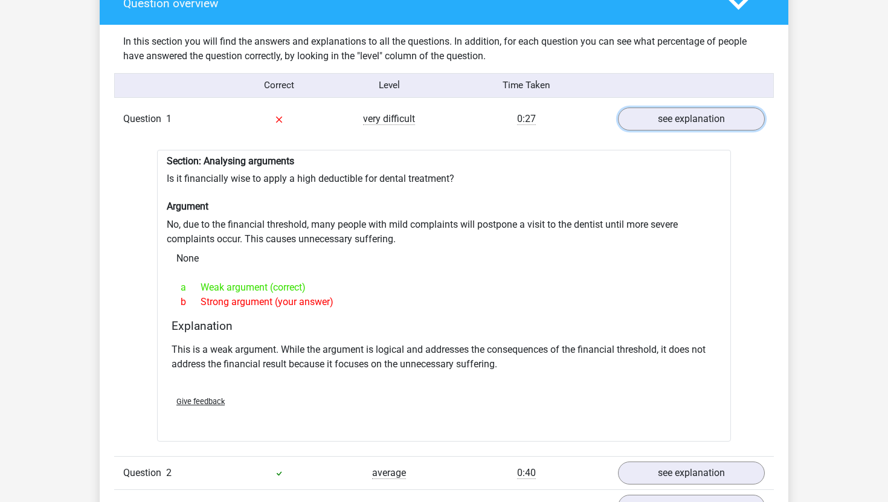
scroll to position [923, 0]
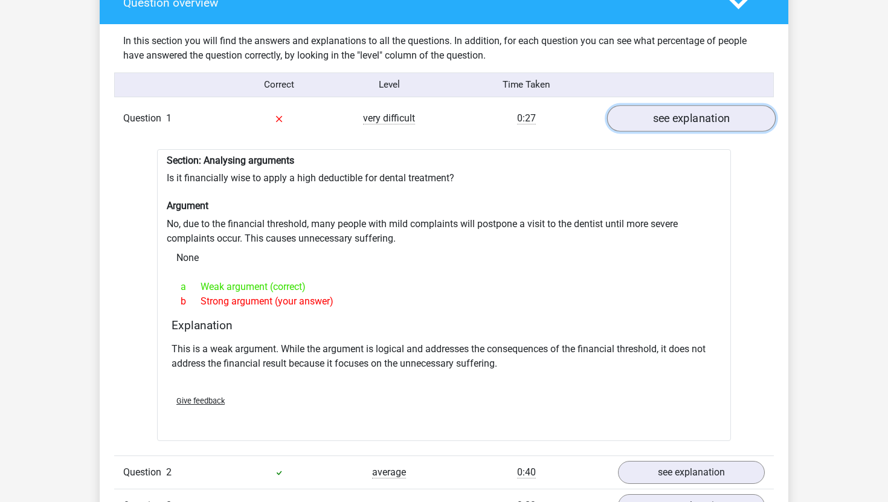
click at [708, 117] on link "see explanation" at bounding box center [691, 118] width 169 height 27
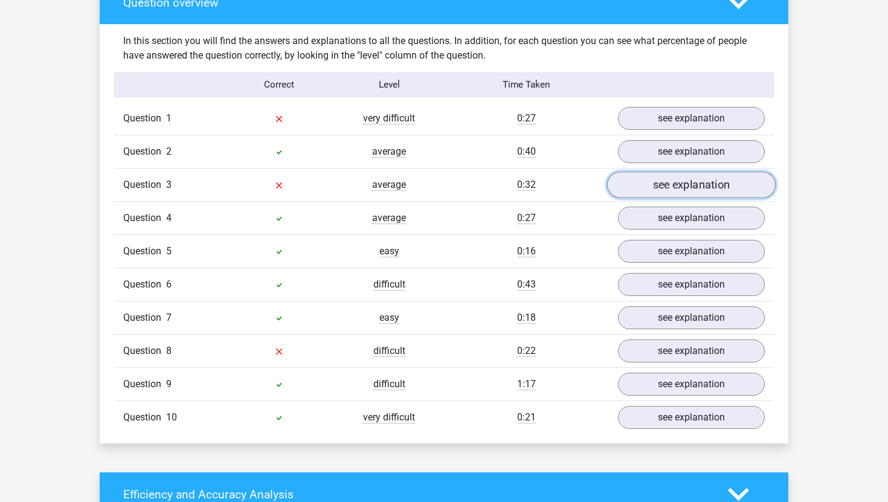
click at [685, 177] on link "see explanation" at bounding box center [691, 185] width 169 height 27
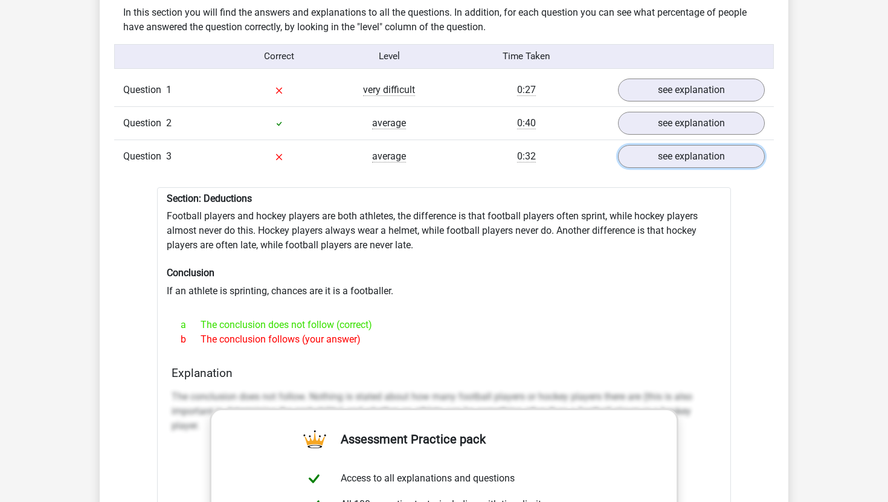
scroll to position [968, 0]
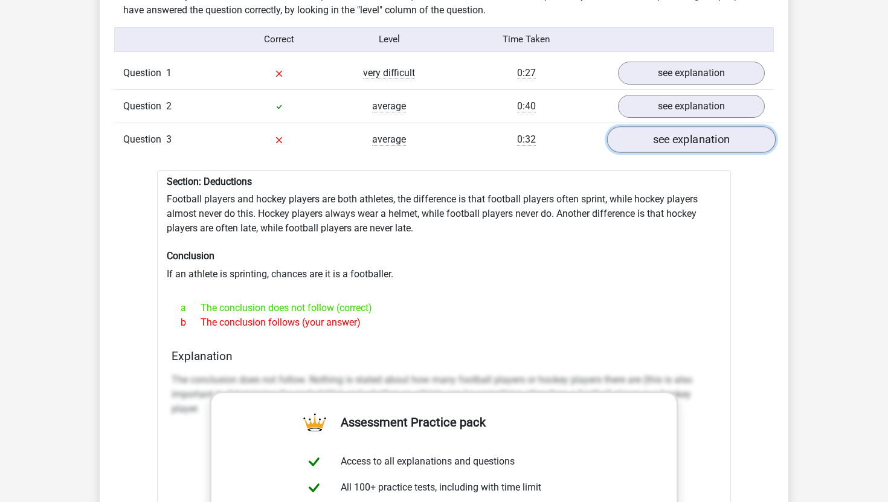
click at [721, 133] on link "see explanation" at bounding box center [691, 139] width 169 height 27
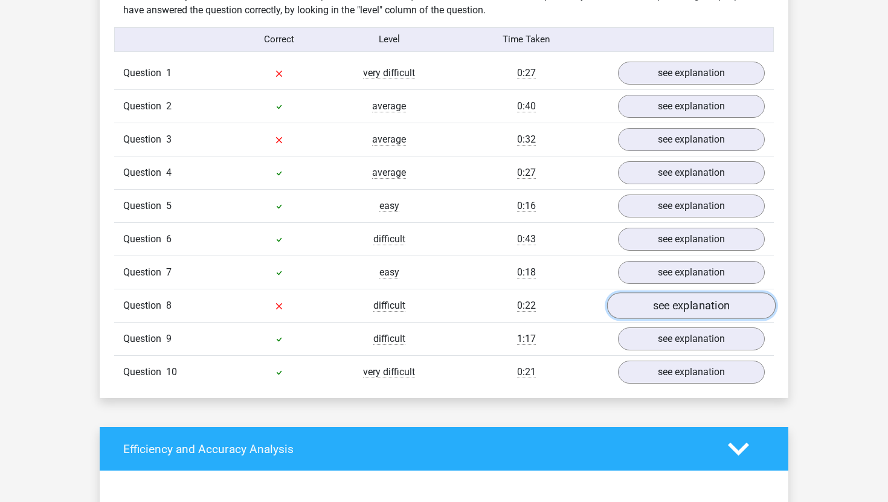
click at [686, 294] on link "see explanation" at bounding box center [691, 305] width 169 height 27
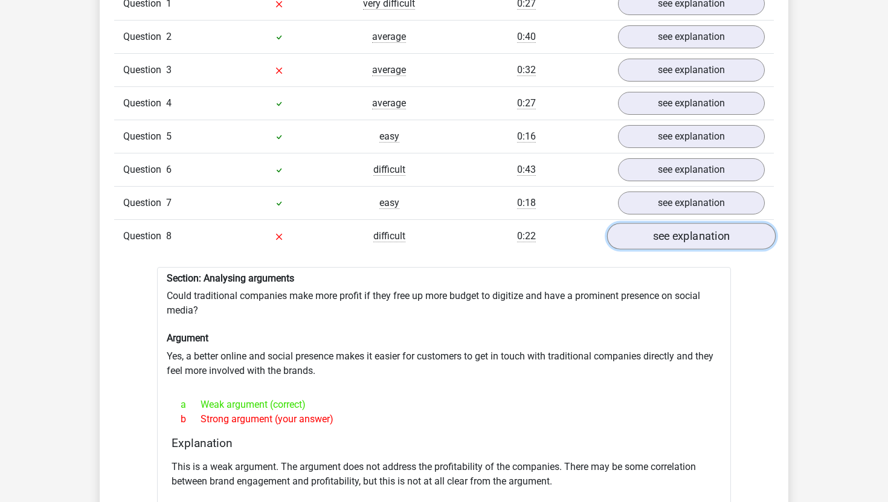
scroll to position [1065, 0]
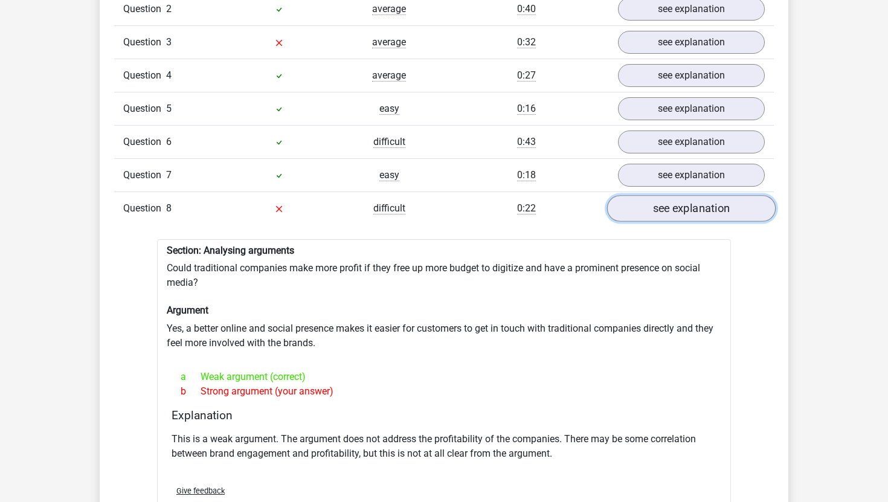
click at [669, 196] on link "see explanation" at bounding box center [691, 208] width 169 height 27
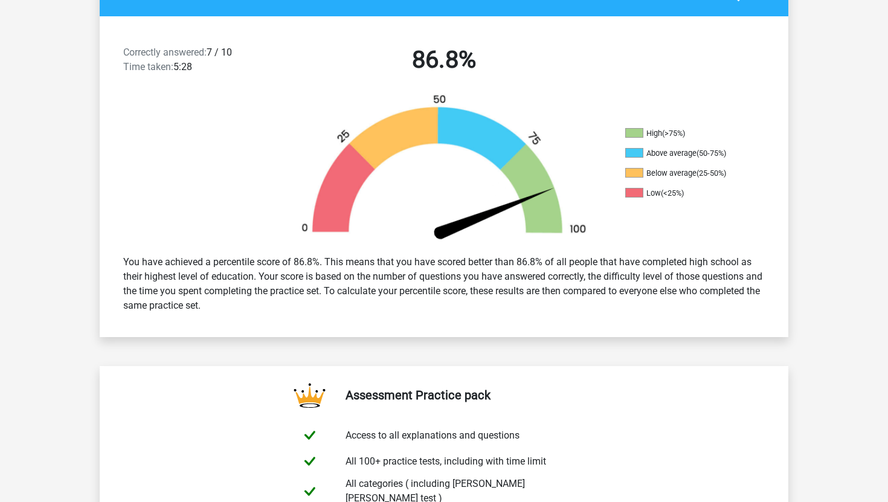
scroll to position [298, 0]
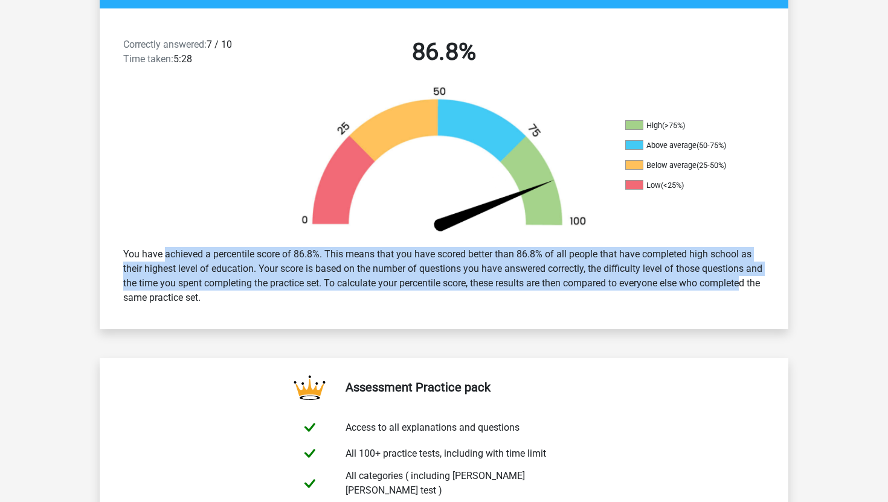
drag, startPoint x: 721, startPoint y: 282, endPoint x: 95, endPoint y: 251, distance: 626.7
drag, startPoint x: 123, startPoint y: 254, endPoint x: 230, endPoint y: 296, distance: 115.0
click at [230, 296] on div "You have achieved a percentile score of 86.8%. This means that you have scored …" at bounding box center [444, 276] width 660 height 68
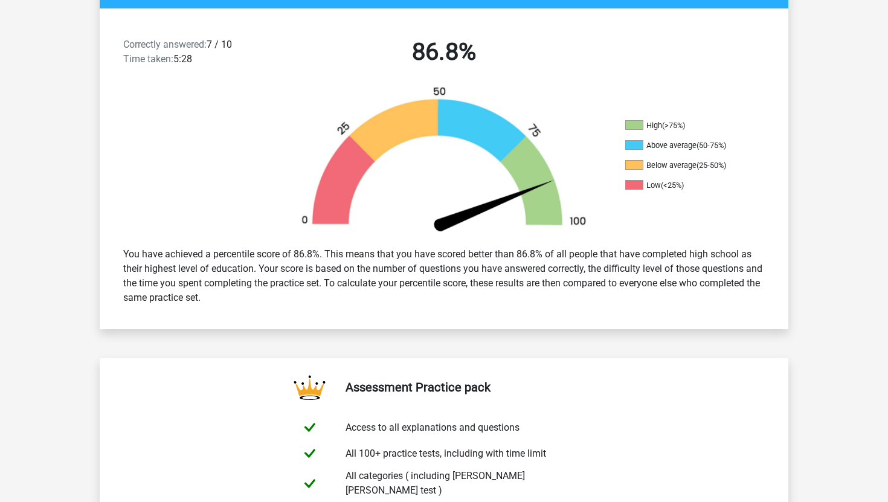
click at [261, 299] on div "You have achieved a percentile score of 86.8%. This means that you have scored …" at bounding box center [444, 276] width 660 height 68
drag, startPoint x: 266, startPoint y: 298, endPoint x: 117, endPoint y: 253, distance: 155.2
click at [117, 253] on div "You have achieved a percentile score of 86.8%. This means that you have scored …" at bounding box center [444, 276] width 660 height 68
copy div "You have achieved a percentile score of 86.8%. This means that you have scored …"
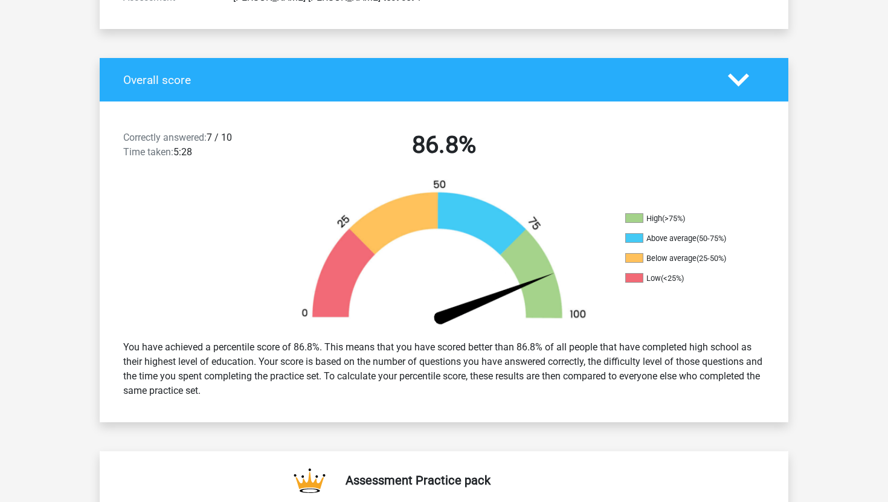
click at [224, 259] on div at bounding box center [186, 255] width 172 height 152
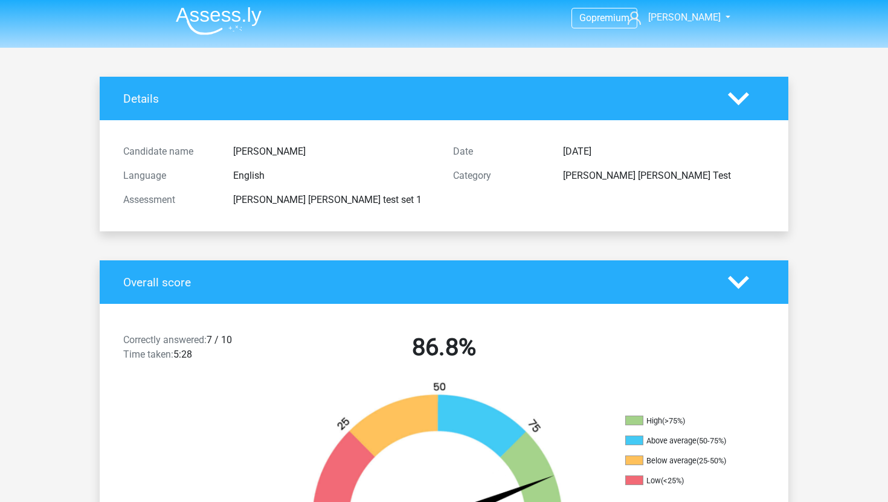
scroll to position [0, 0]
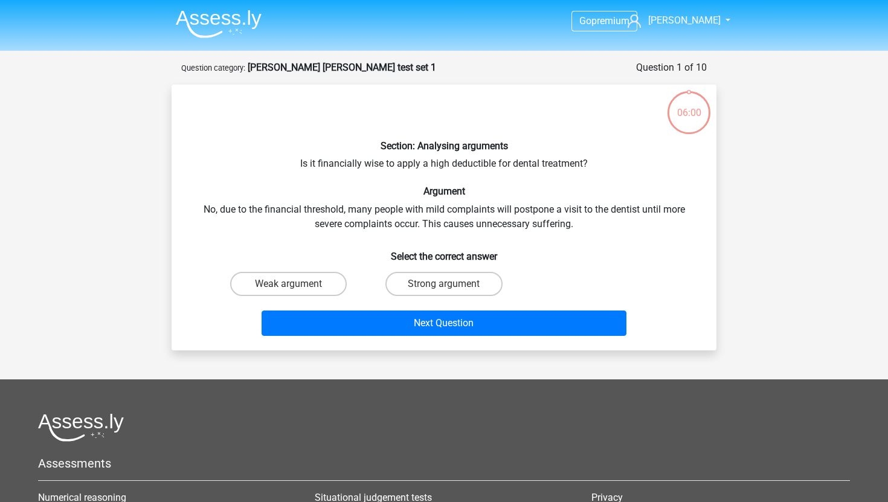
scroll to position [60, 0]
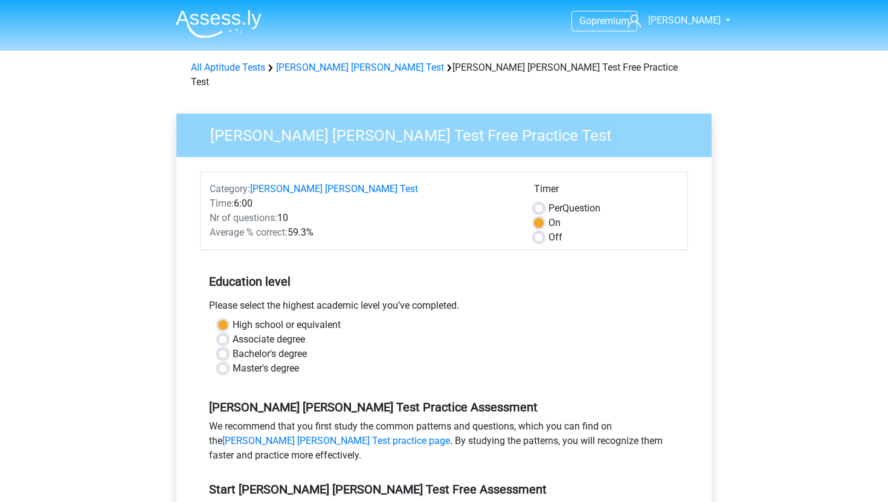
scroll to position [200, 0]
click at [233, 347] on label "Bachelor's degree" at bounding box center [270, 354] width 74 height 15
click at [223, 347] on input "Bachelor's degree" at bounding box center [223, 353] width 10 height 12
radio input "true"
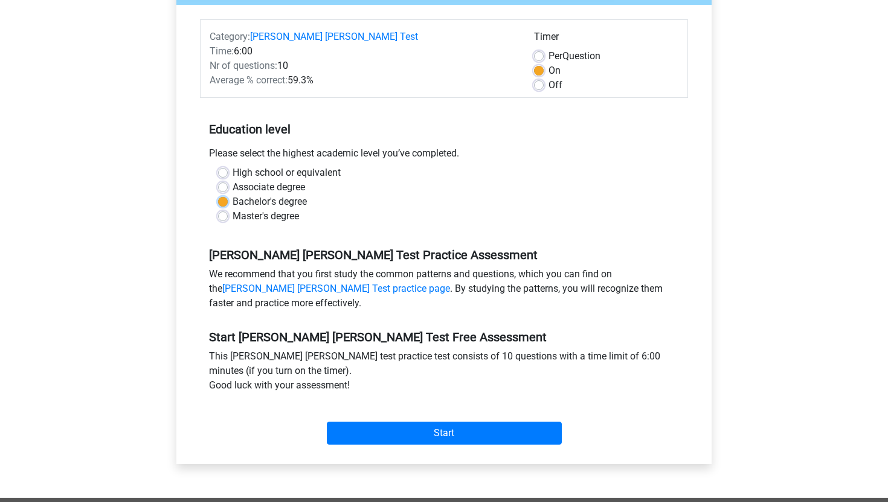
scroll to position [160, 0]
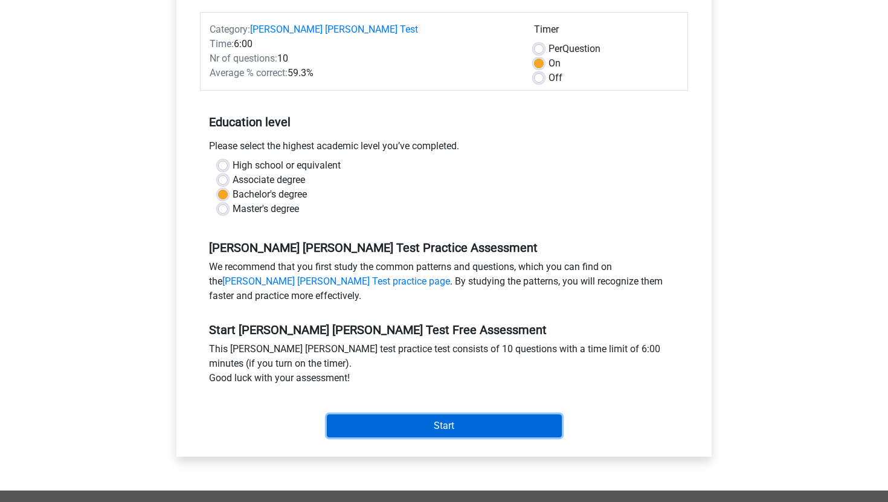
click at [447, 414] on input "Start" at bounding box center [444, 425] width 235 height 23
